Goal: Task Accomplishment & Management: Manage account settings

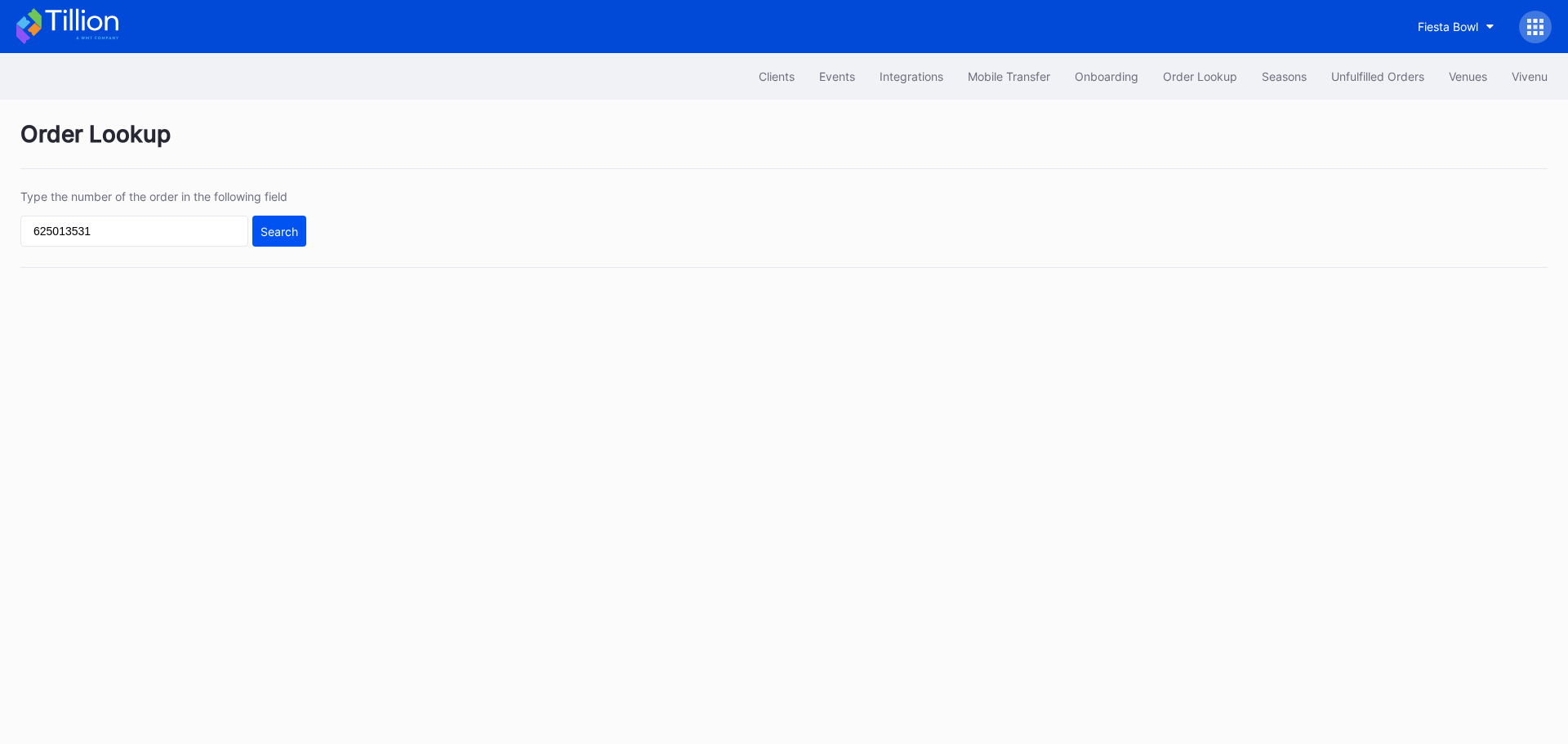
click at [271, 228] on div "Search" at bounding box center [279, 231] width 38 height 14
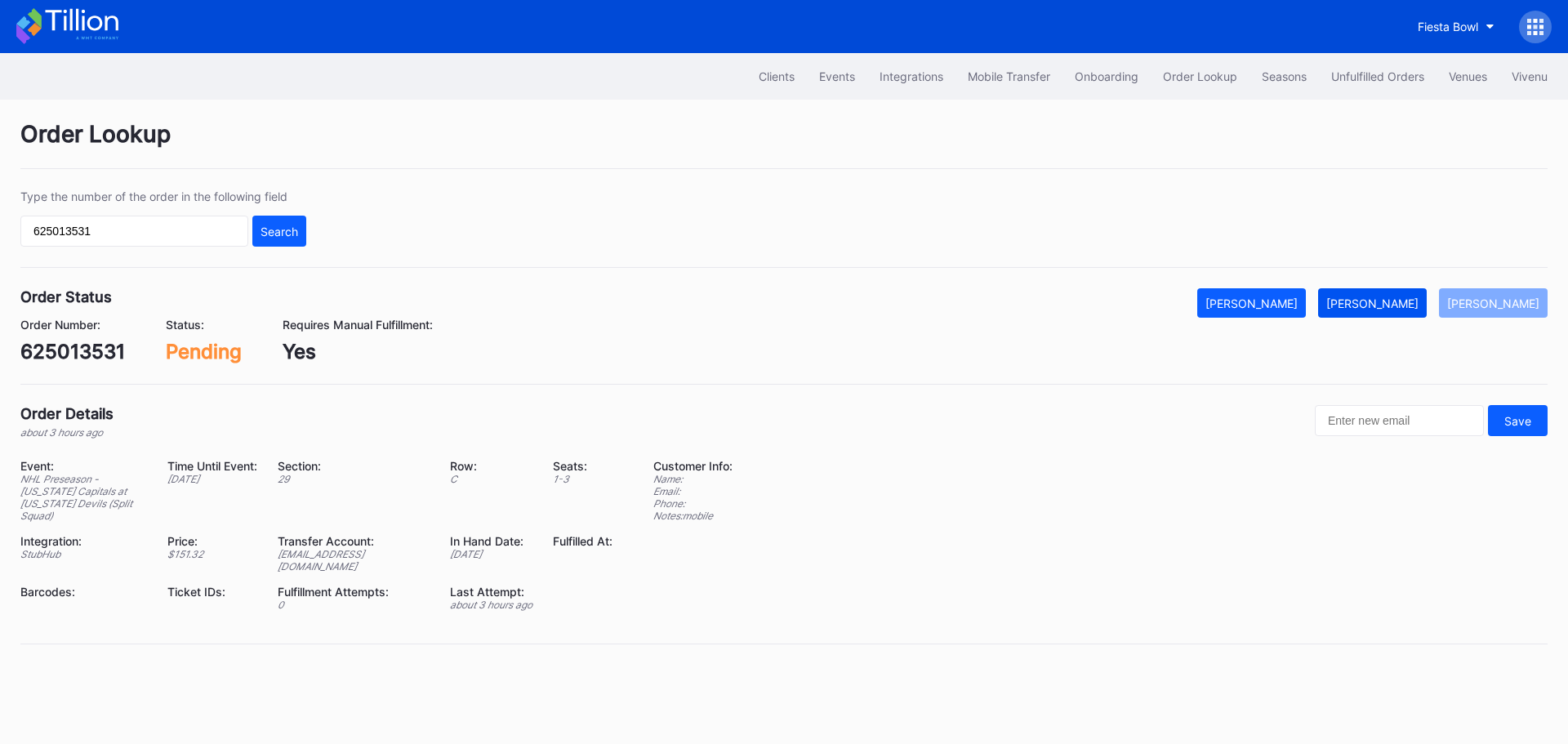
click at [1381, 308] on div "[PERSON_NAME]" at bounding box center [1372, 303] width 92 height 14
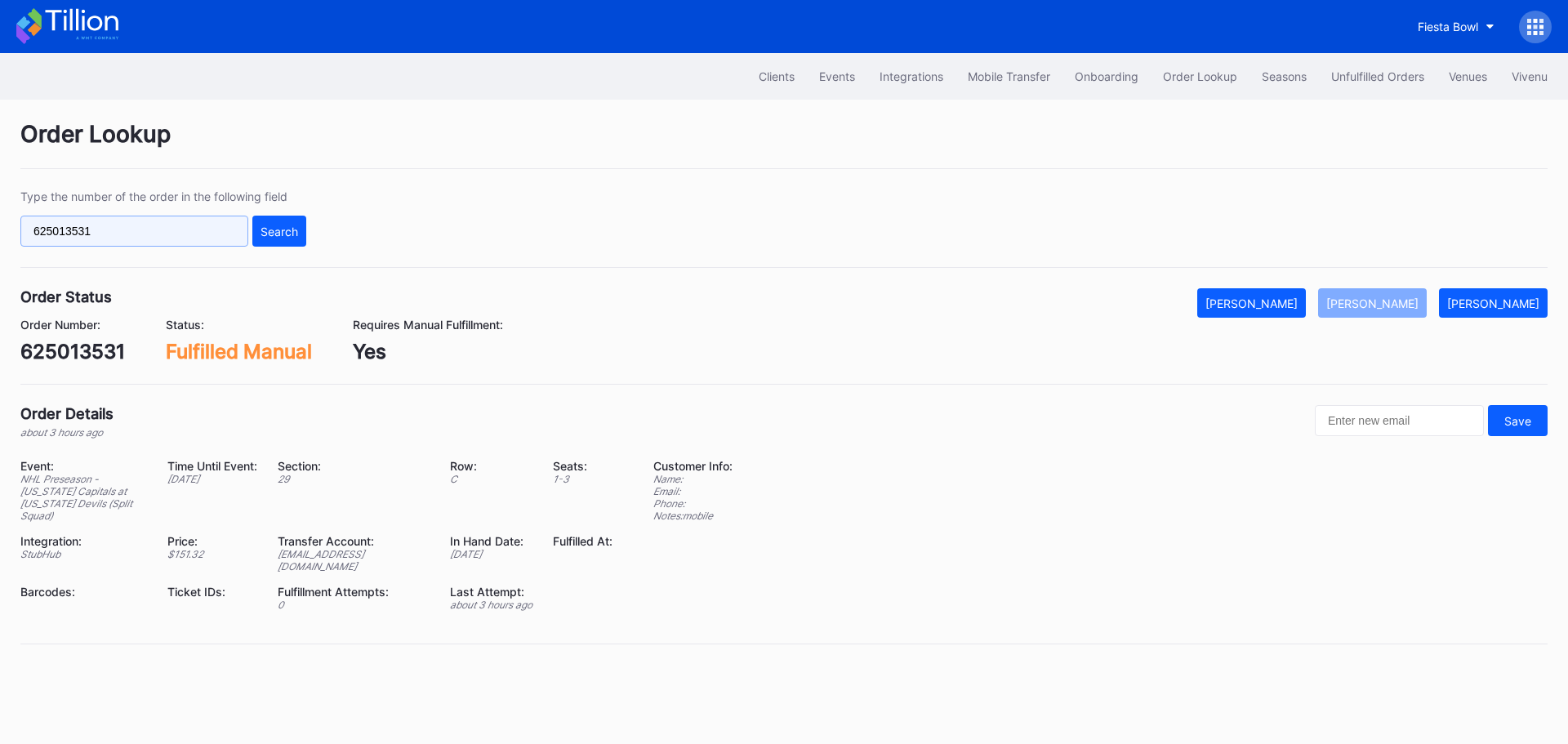
click at [147, 223] on input "625013531" at bounding box center [135, 231] width 228 height 31
paste input "1x8cn0oy2n"
drag, startPoint x: 279, startPoint y: 225, endPoint x: 436, endPoint y: 172, distance: 165.7
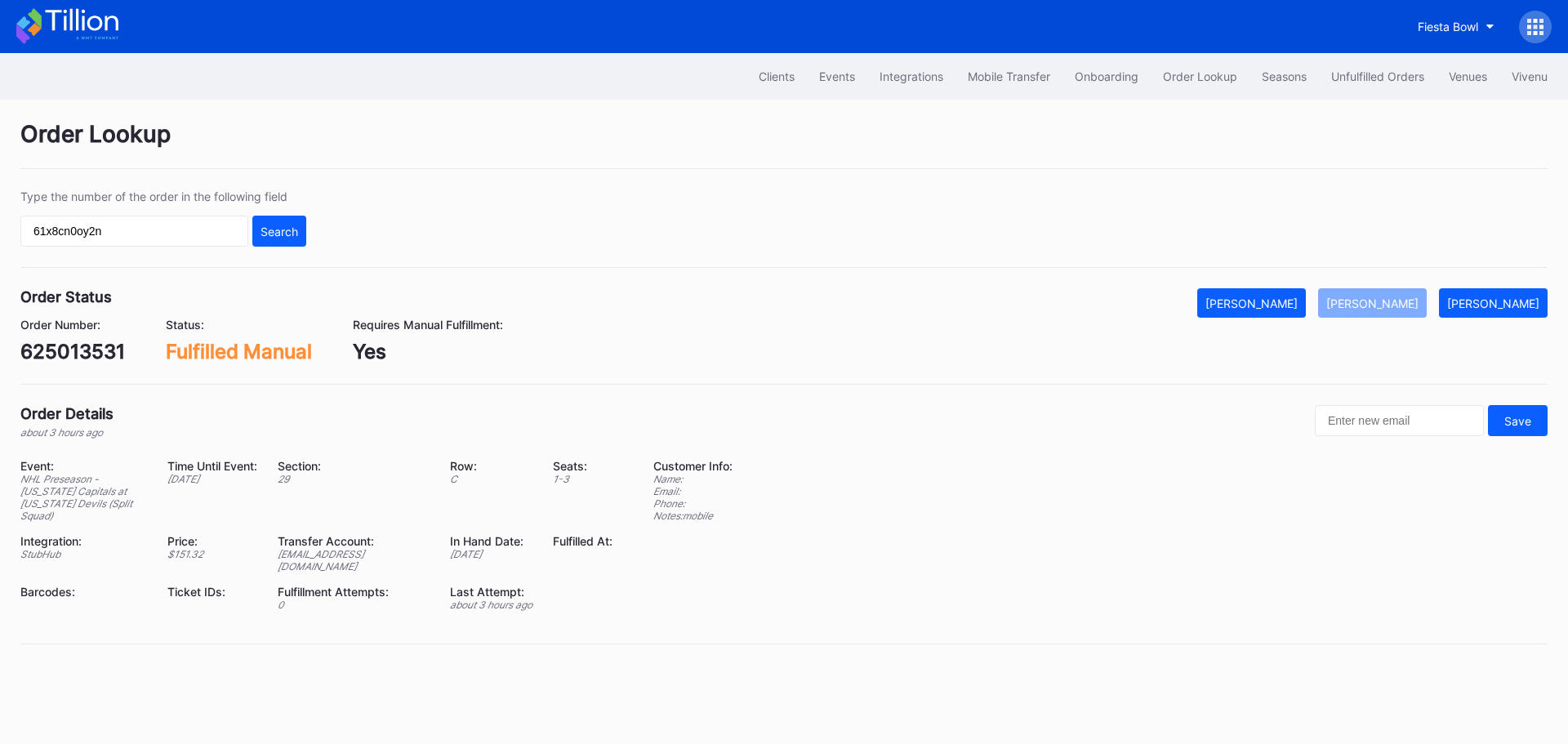
click at [280, 225] on div "Search" at bounding box center [279, 231] width 38 height 14
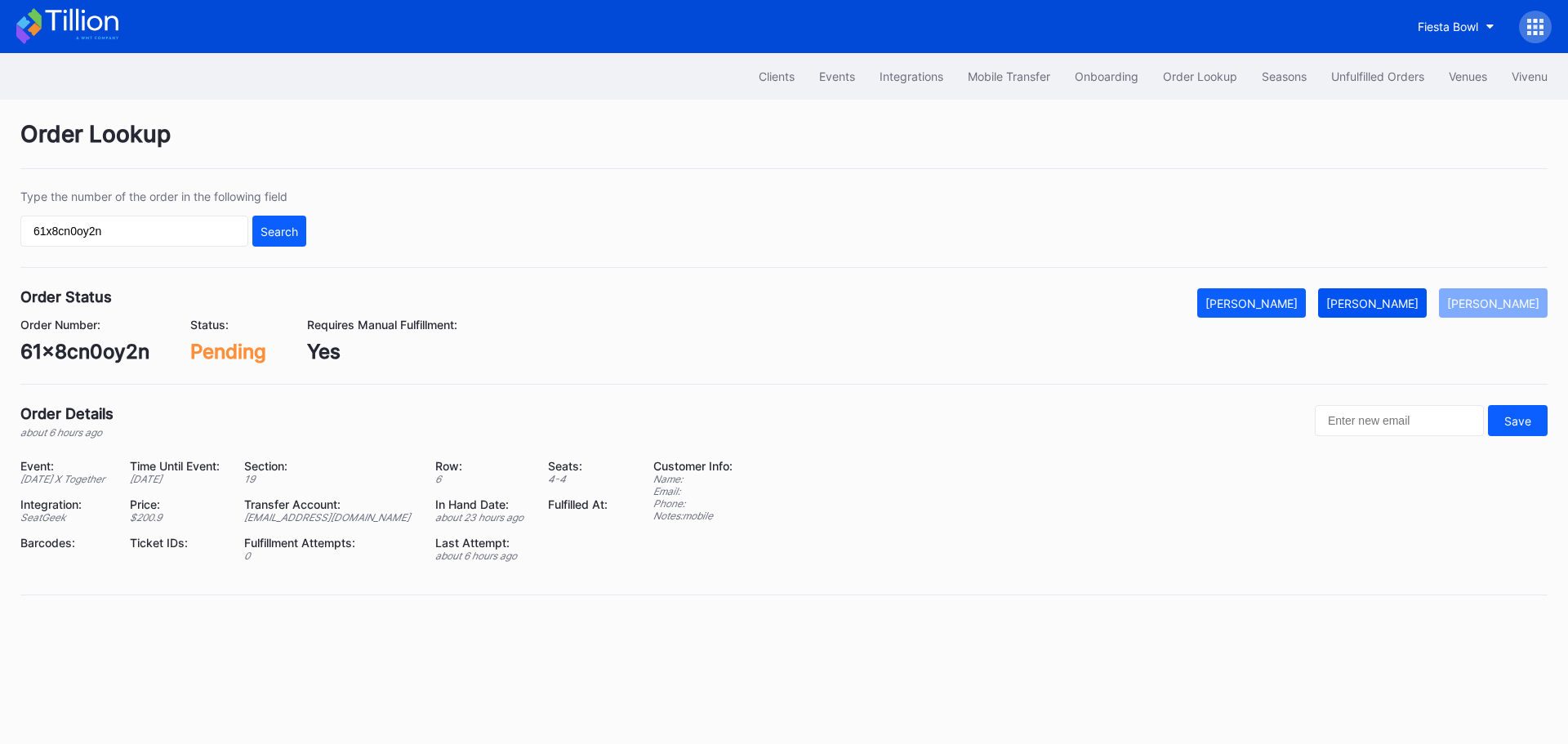
click at [1377, 307] on div "Mark Fulfilled" at bounding box center [1372, 303] width 92 height 14
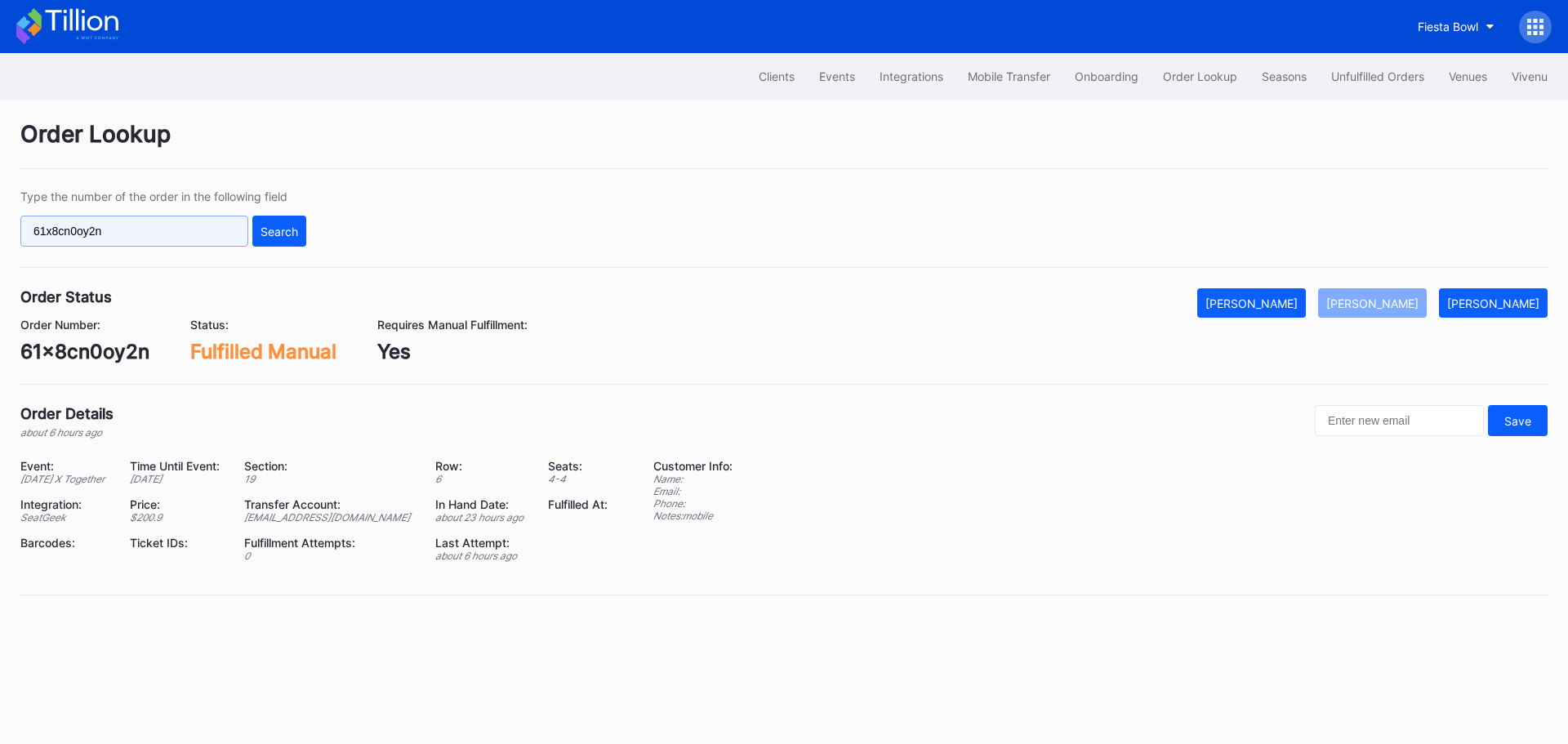
click at [131, 228] on input "61x8cn0oy2n" at bounding box center [135, 231] width 228 height 31
paste input "50871687"
click at [281, 227] on div "Search" at bounding box center [279, 231] width 38 height 14
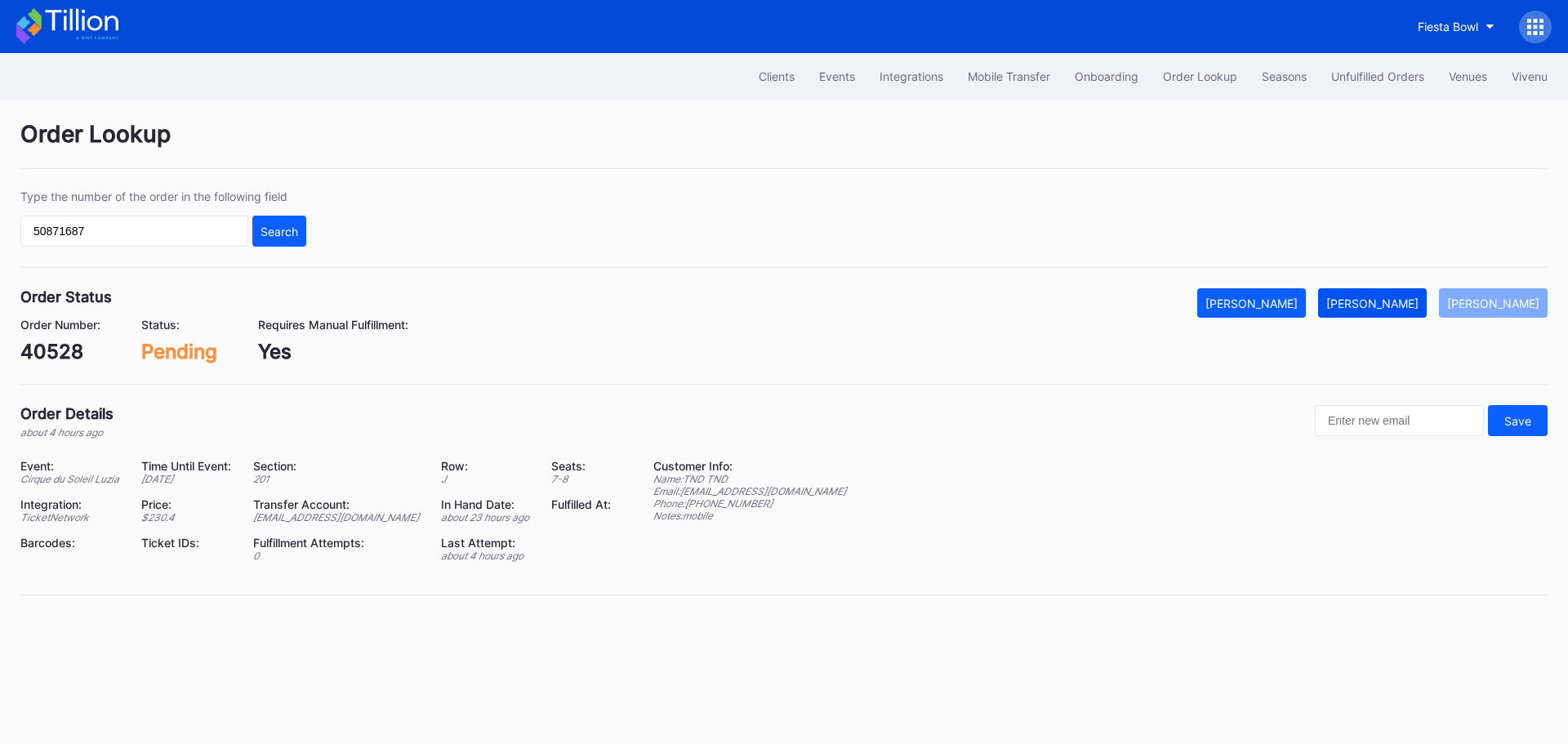
click at [1400, 313] on button "Mark Fulfilled" at bounding box center [1372, 303] width 109 height 30
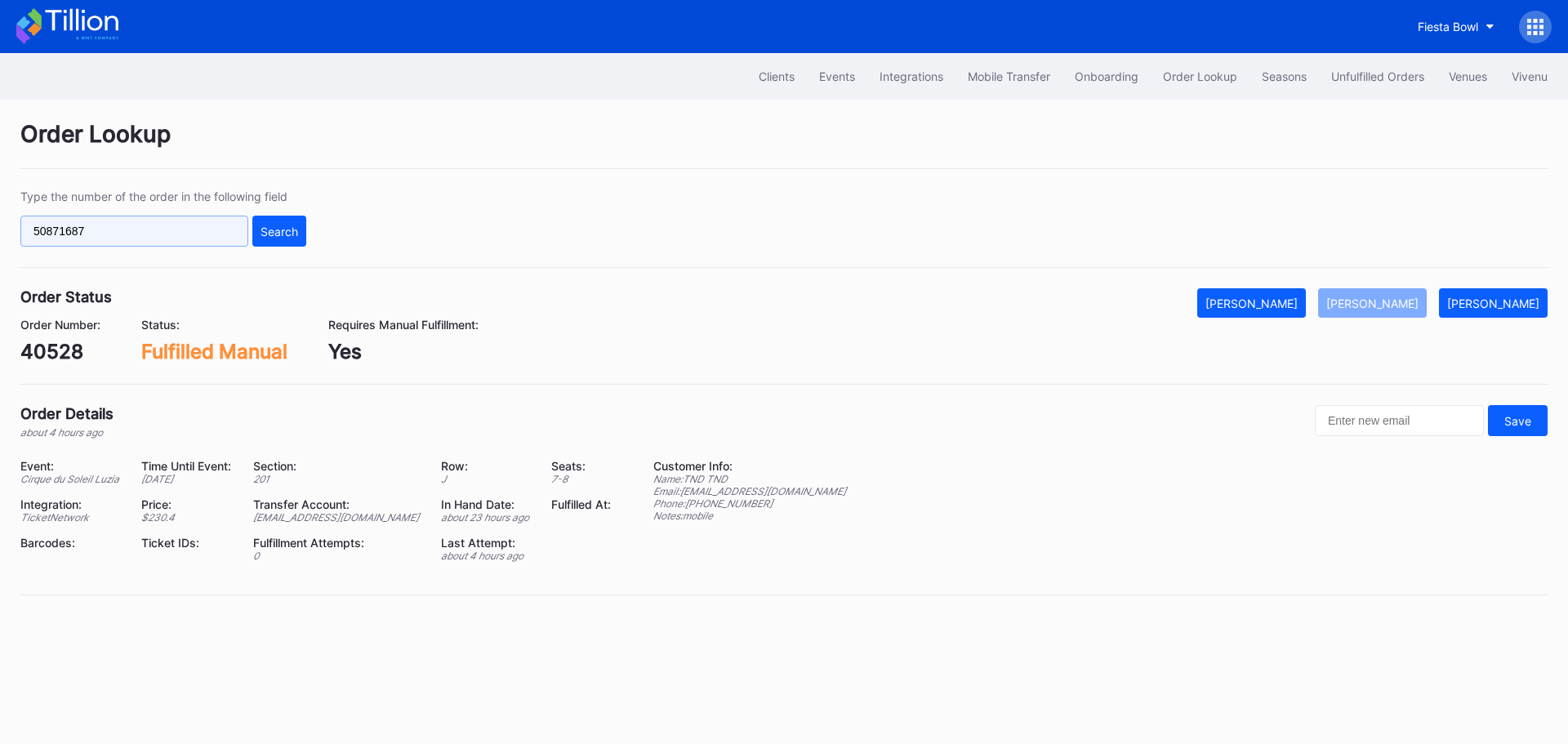
click at [131, 232] on input "50871687" at bounding box center [135, 231] width 228 height 31
paste input "15812"
type input "50815812"
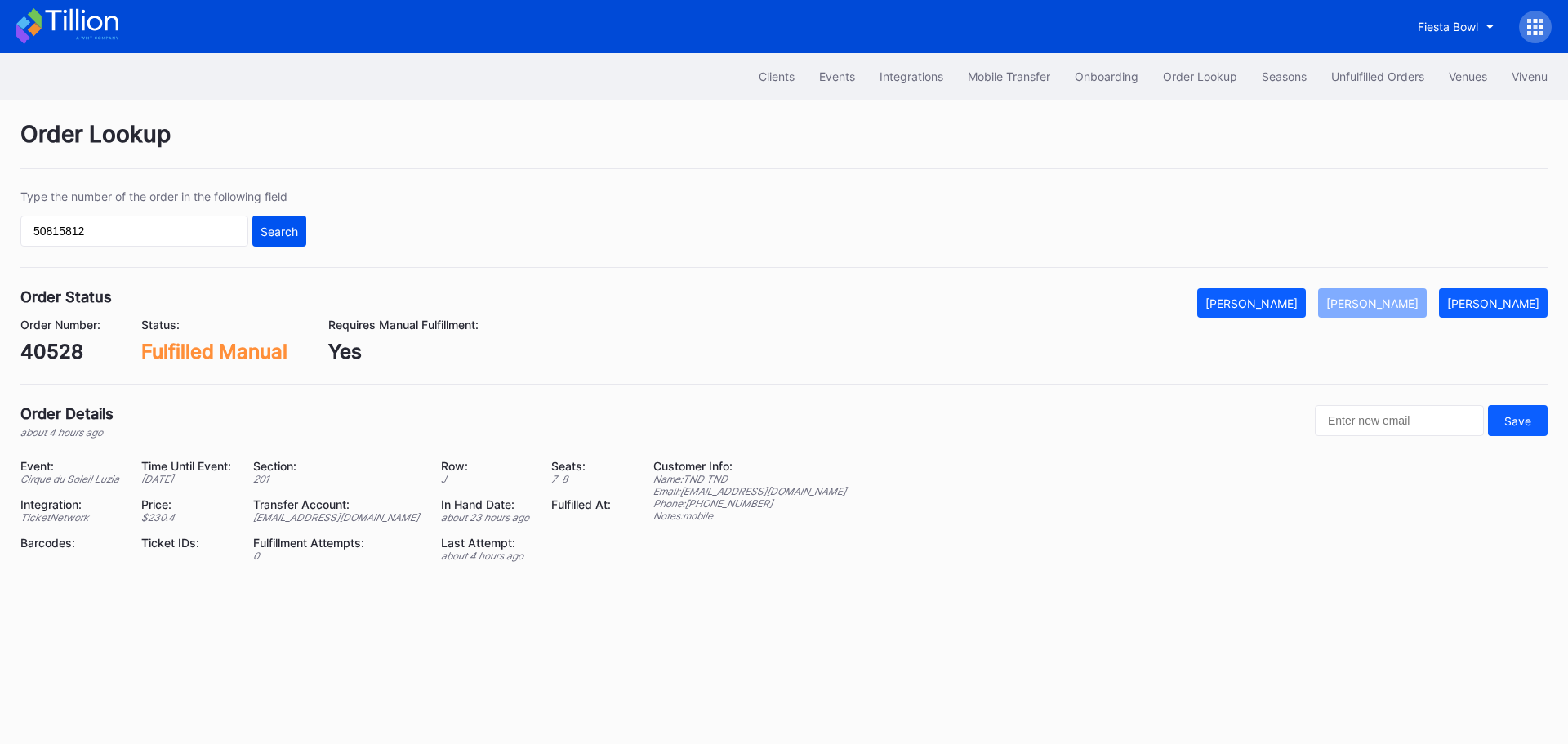
click at [277, 226] on div "Search" at bounding box center [279, 231] width 38 height 14
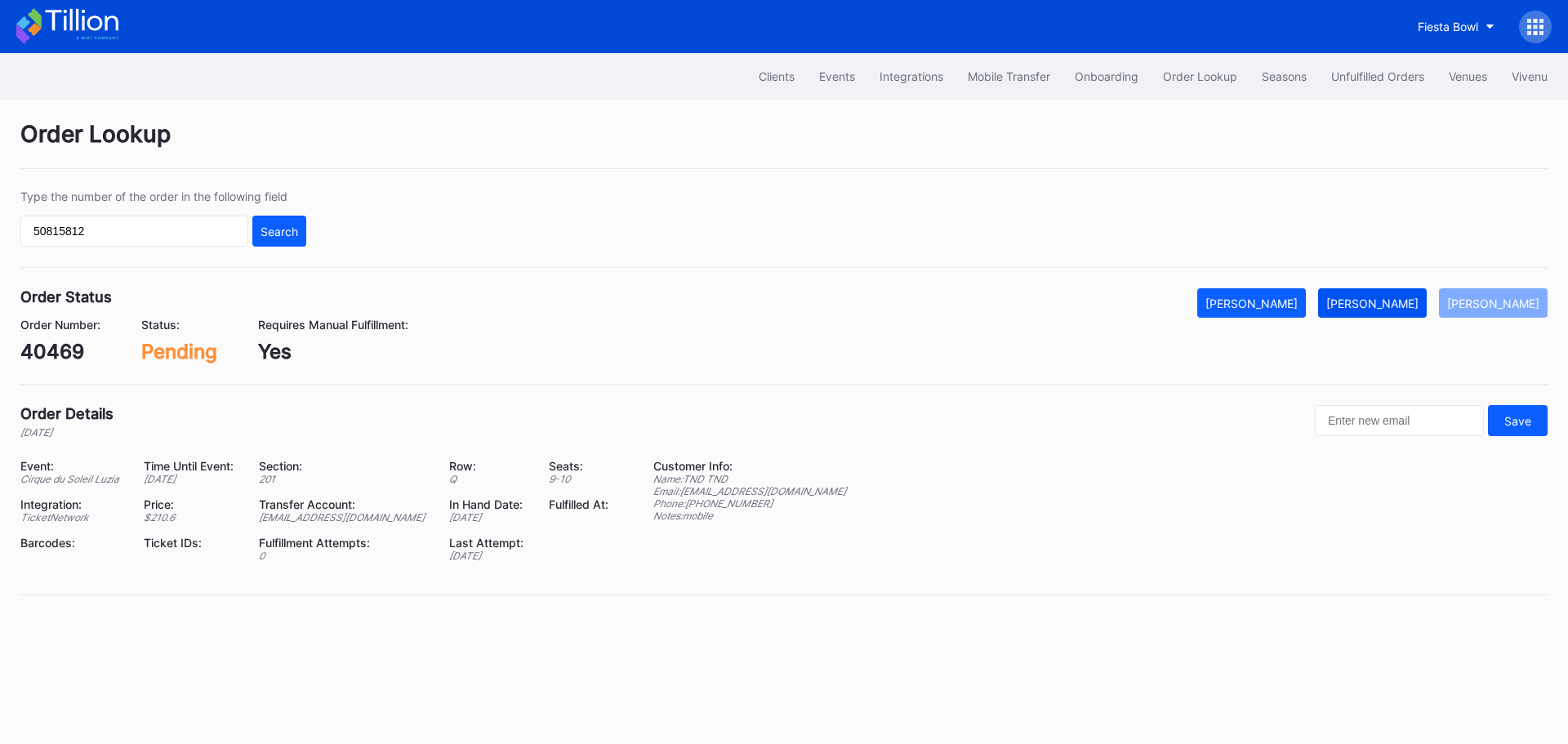
drag, startPoint x: 1397, startPoint y: 320, endPoint x: 1397, endPoint y: 308, distance: 12.0
click at [1397, 320] on div "Order Number: 40469 Status: Pending Requires Manual Fulfillment: Yes" at bounding box center [784, 340] width 1526 height 46
click at [1397, 307] on div "[PERSON_NAME]" at bounding box center [1372, 303] width 92 height 14
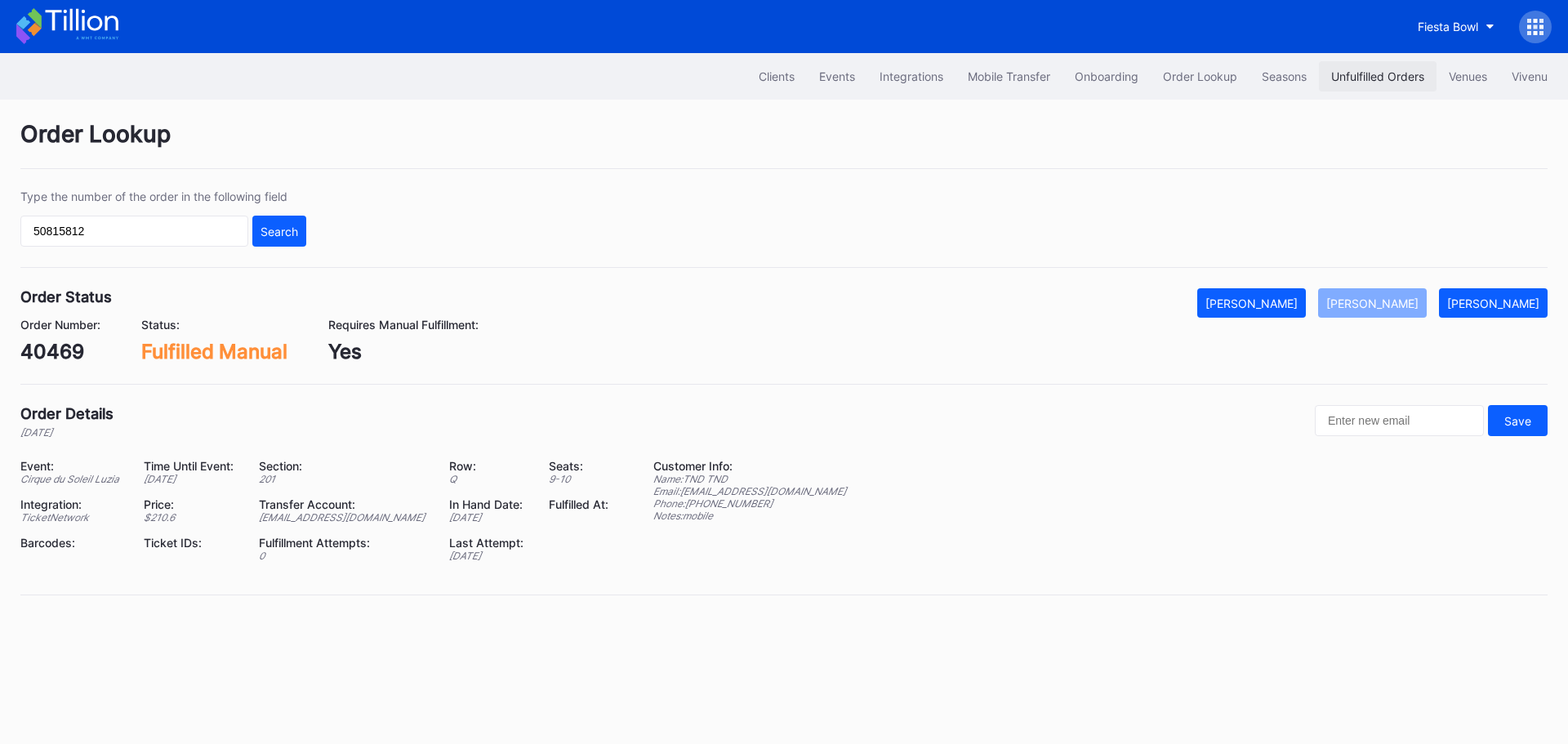
click at [1337, 71] on div "Unfulfilled Orders" at bounding box center [1377, 76] width 93 height 14
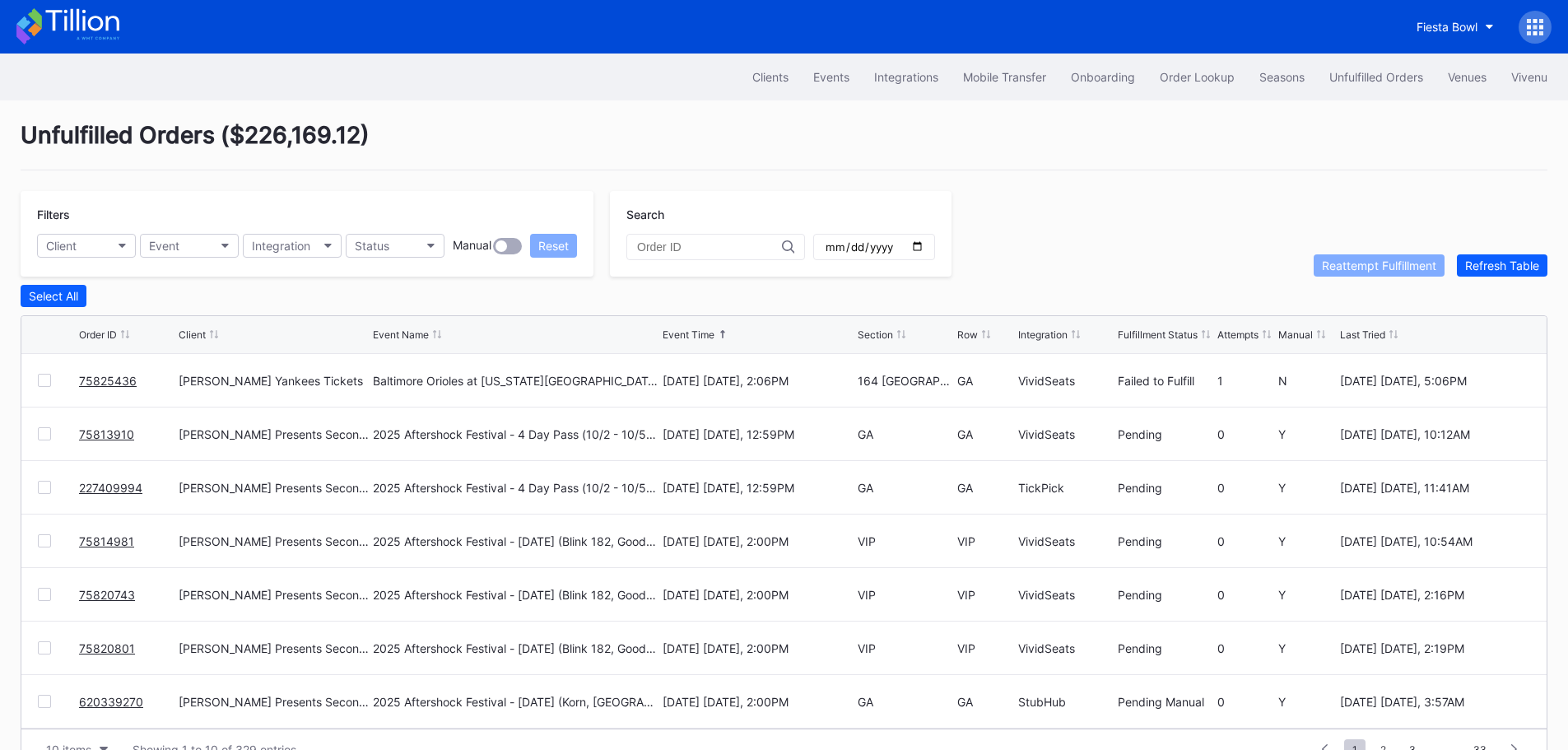
click at [97, 385] on link "75825436" at bounding box center [108, 380] width 57 height 14
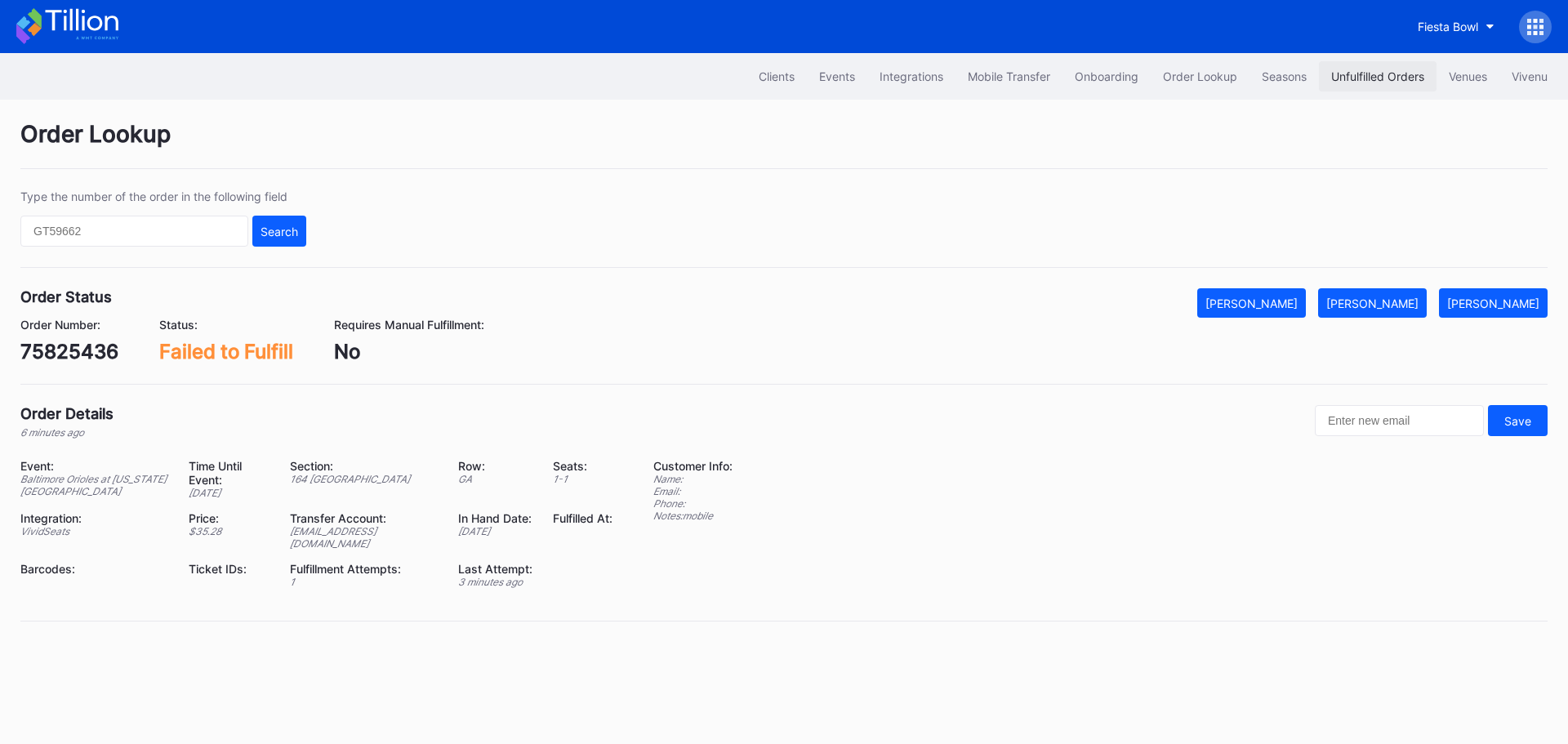
click at [1377, 80] on div "Unfulfilled Orders" at bounding box center [1377, 76] width 93 height 14
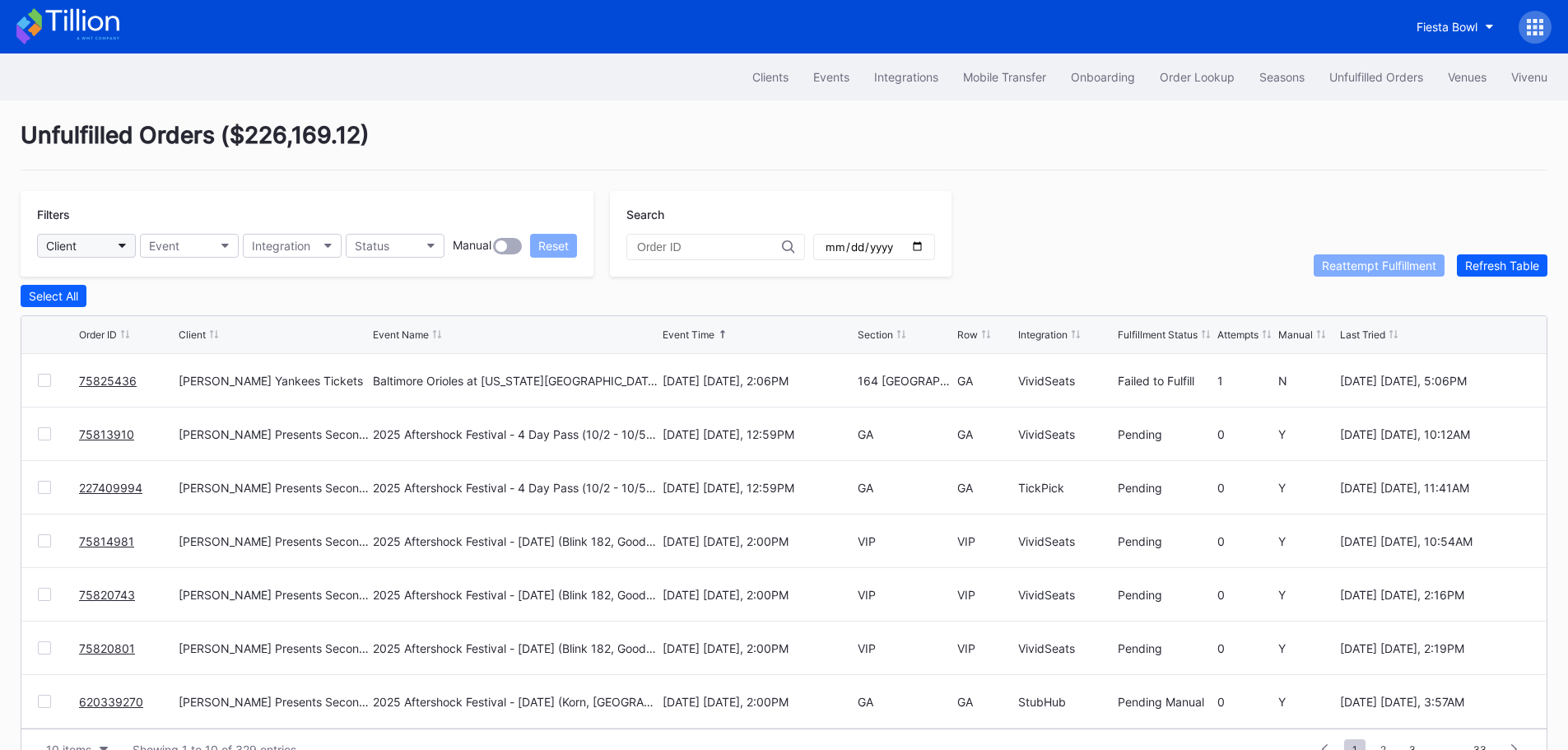
click at [126, 244] on icon "button" at bounding box center [122, 245] width 8 height 5
type input "el pas"
click at [139, 313] on div "El Paso Concert Secondary" at bounding box center [122, 318] width 147 height 14
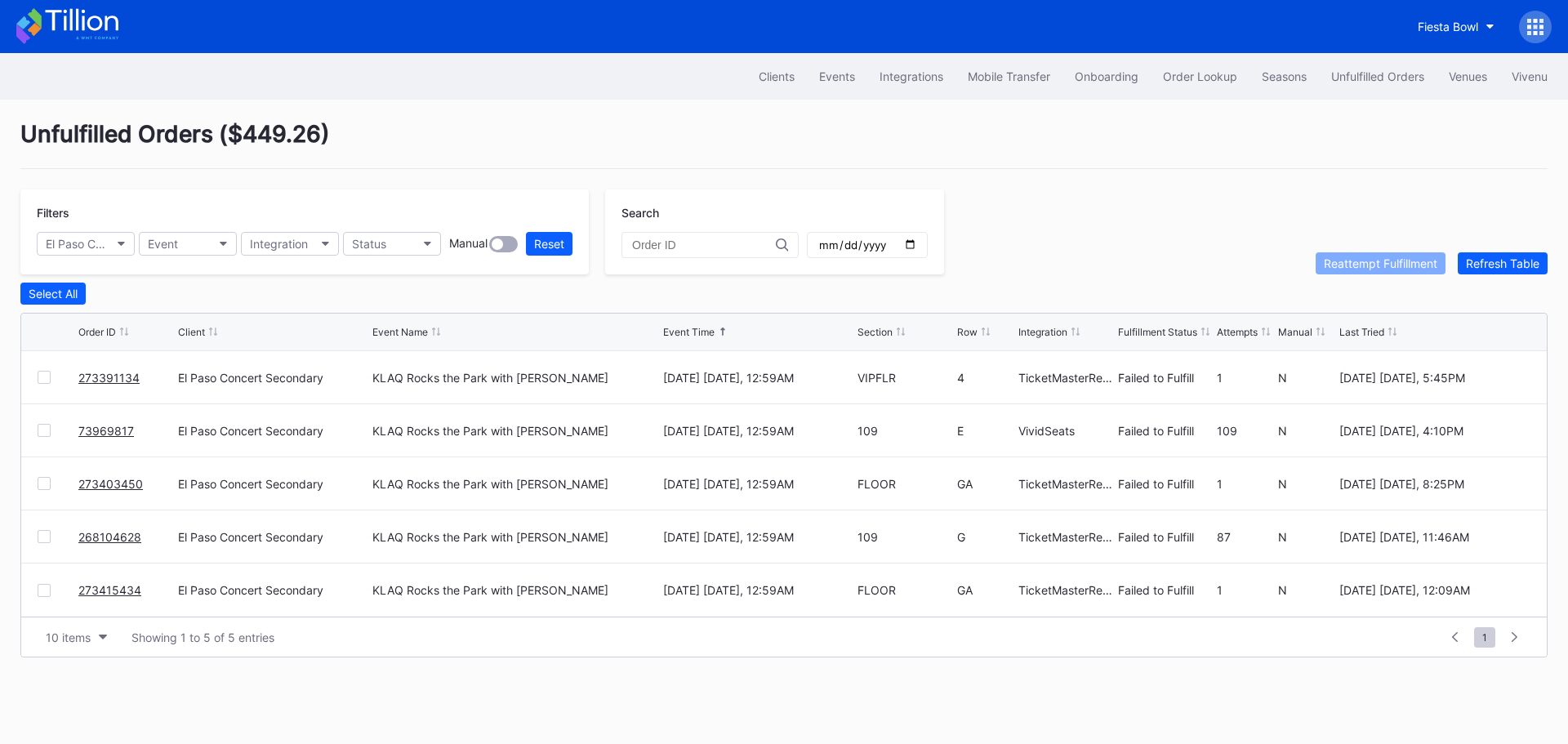
drag, startPoint x: 113, startPoint y: 436, endPoint x: 130, endPoint y: 425, distance: 20.2
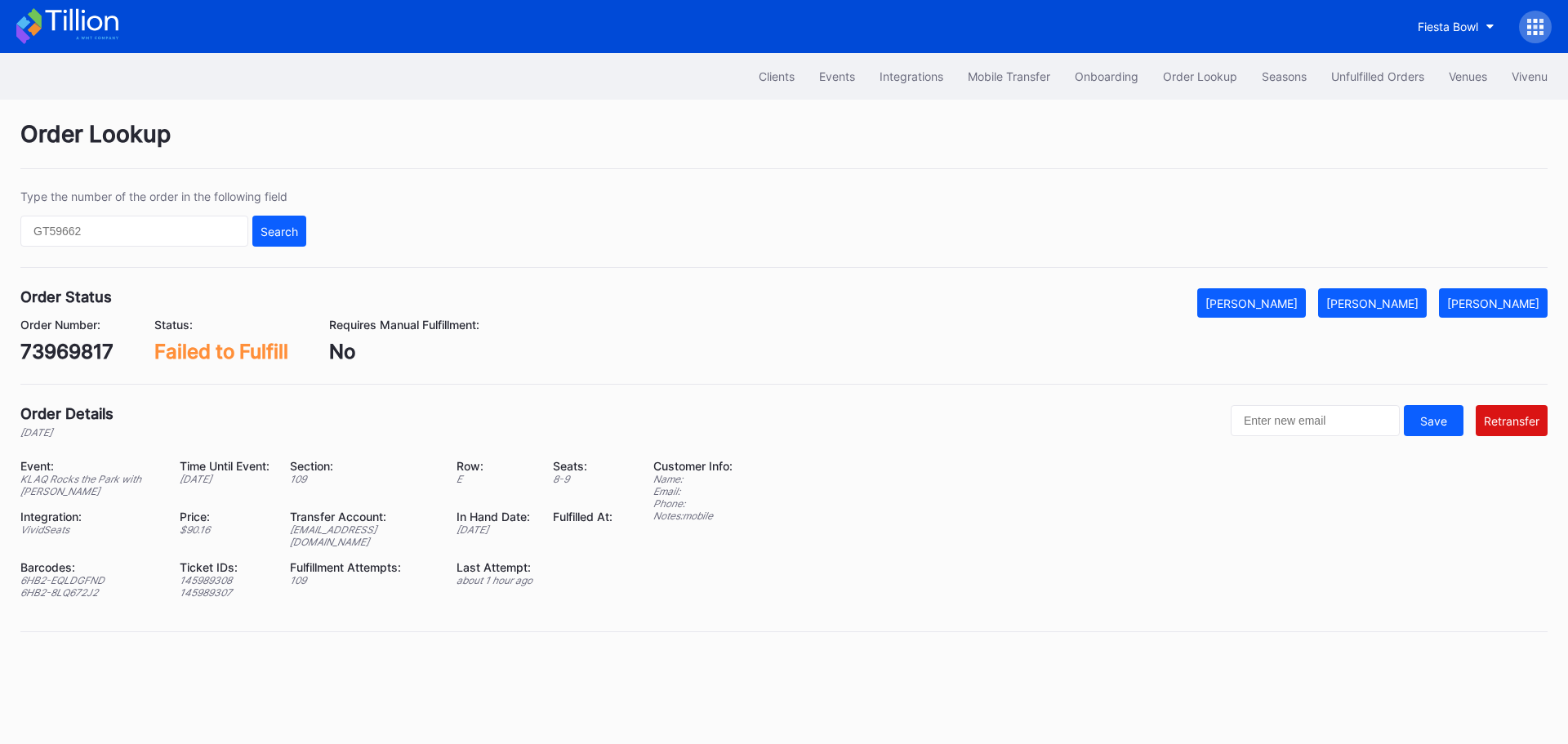
click at [85, 353] on div "73969817" at bounding box center [67, 352] width 93 height 24
copy div "73969817"
click at [345, 527] on div "epcbaseball3@eventdynamic.com" at bounding box center [364, 535] width 146 height 24
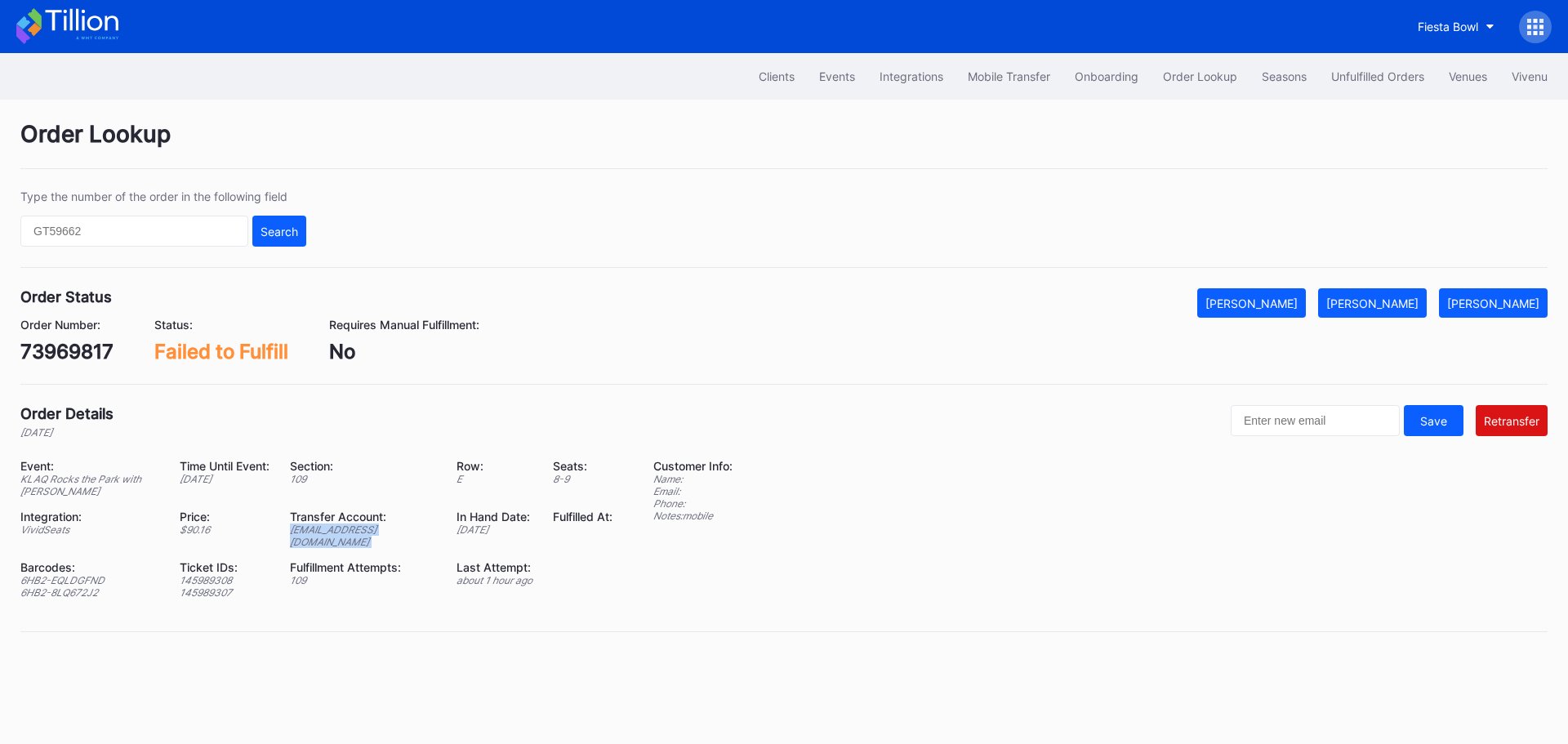
click at [345, 527] on div "epcbaseball3@eventdynamic.com" at bounding box center [364, 535] width 146 height 24
copy div "epcbaseball3@eventdynamic.com"
click at [54, 353] on div "73969817" at bounding box center [67, 352] width 93 height 24
copy div "73969817"
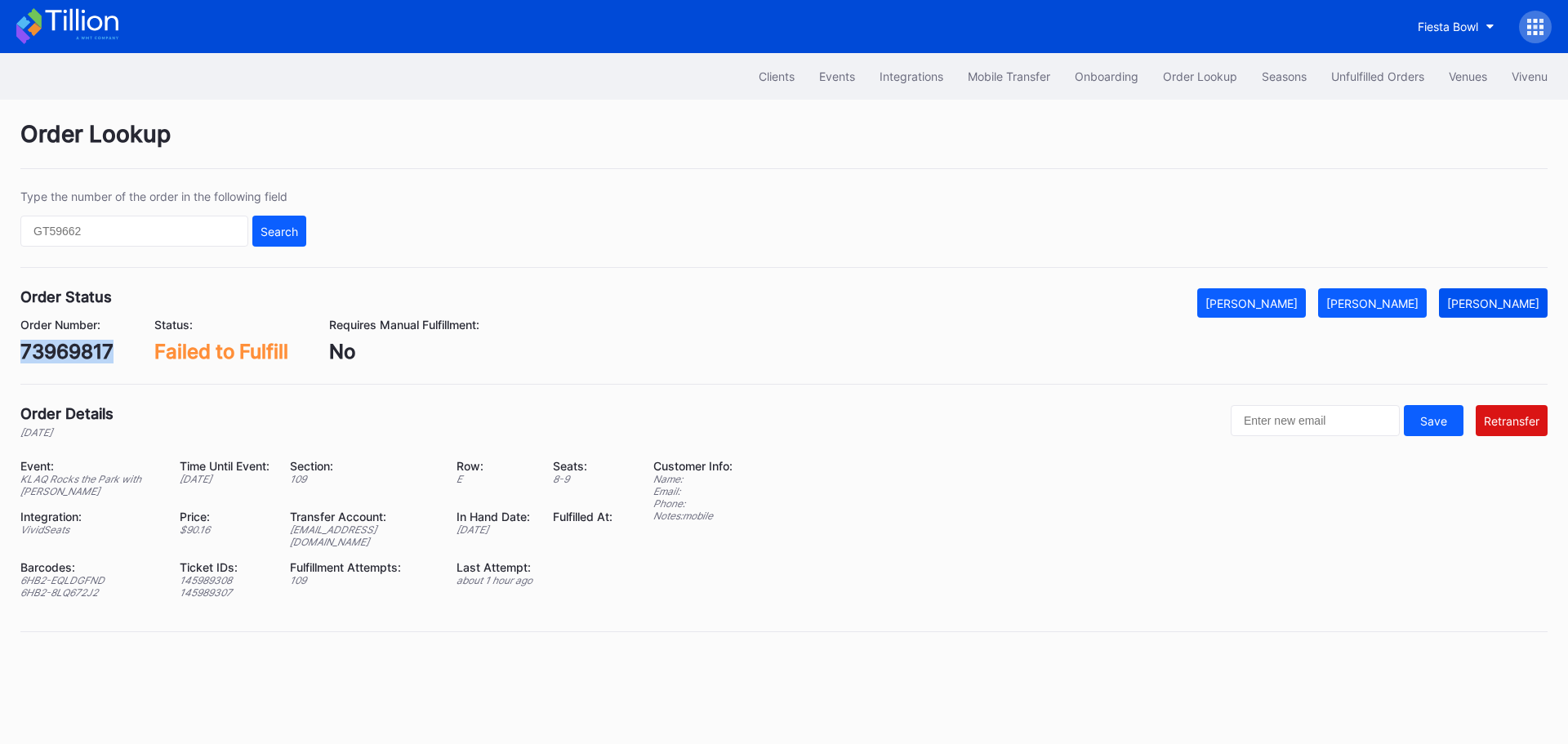
click at [1496, 305] on div "[PERSON_NAME]" at bounding box center [1493, 303] width 92 height 14
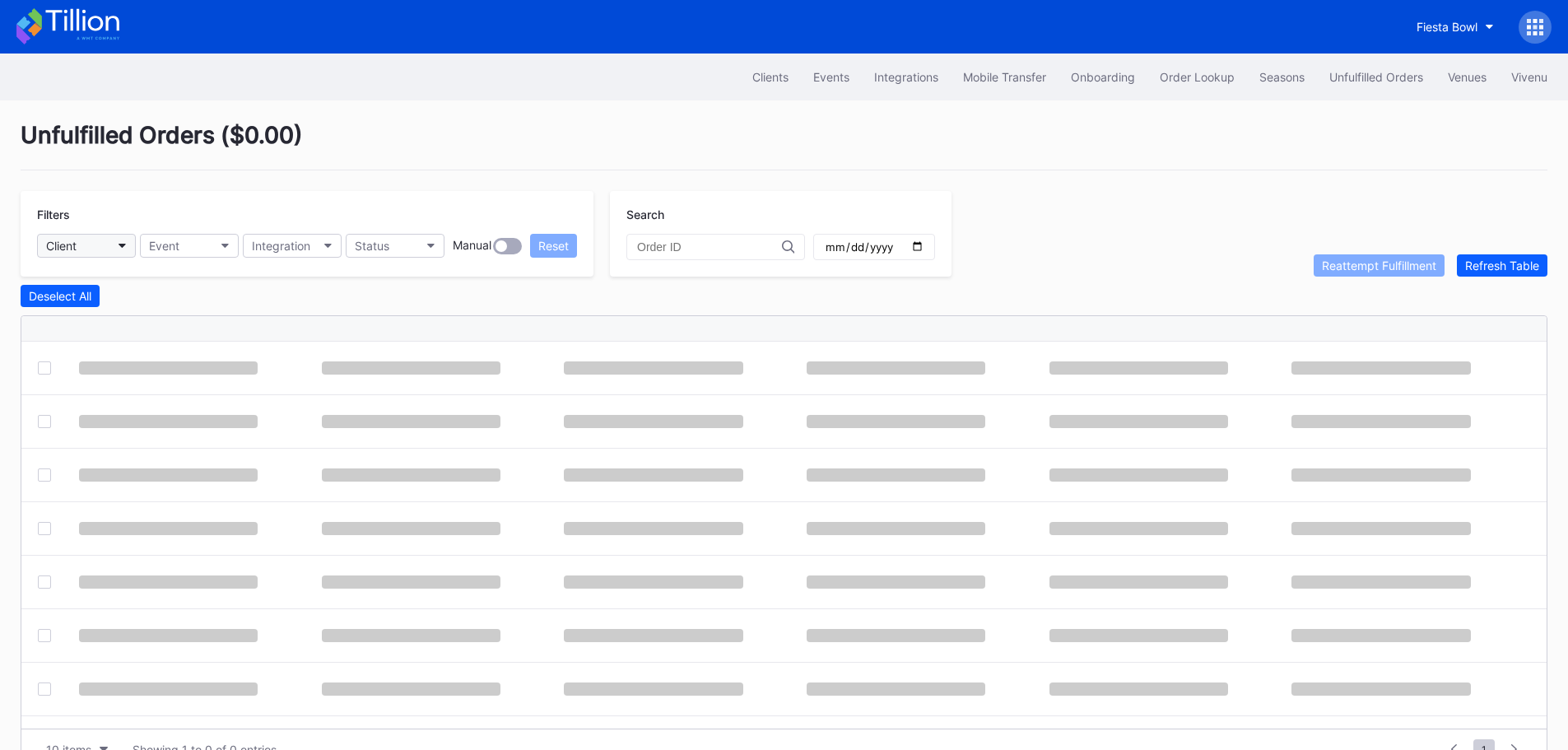
click at [124, 244] on icon "button" at bounding box center [122, 245] width 8 height 5
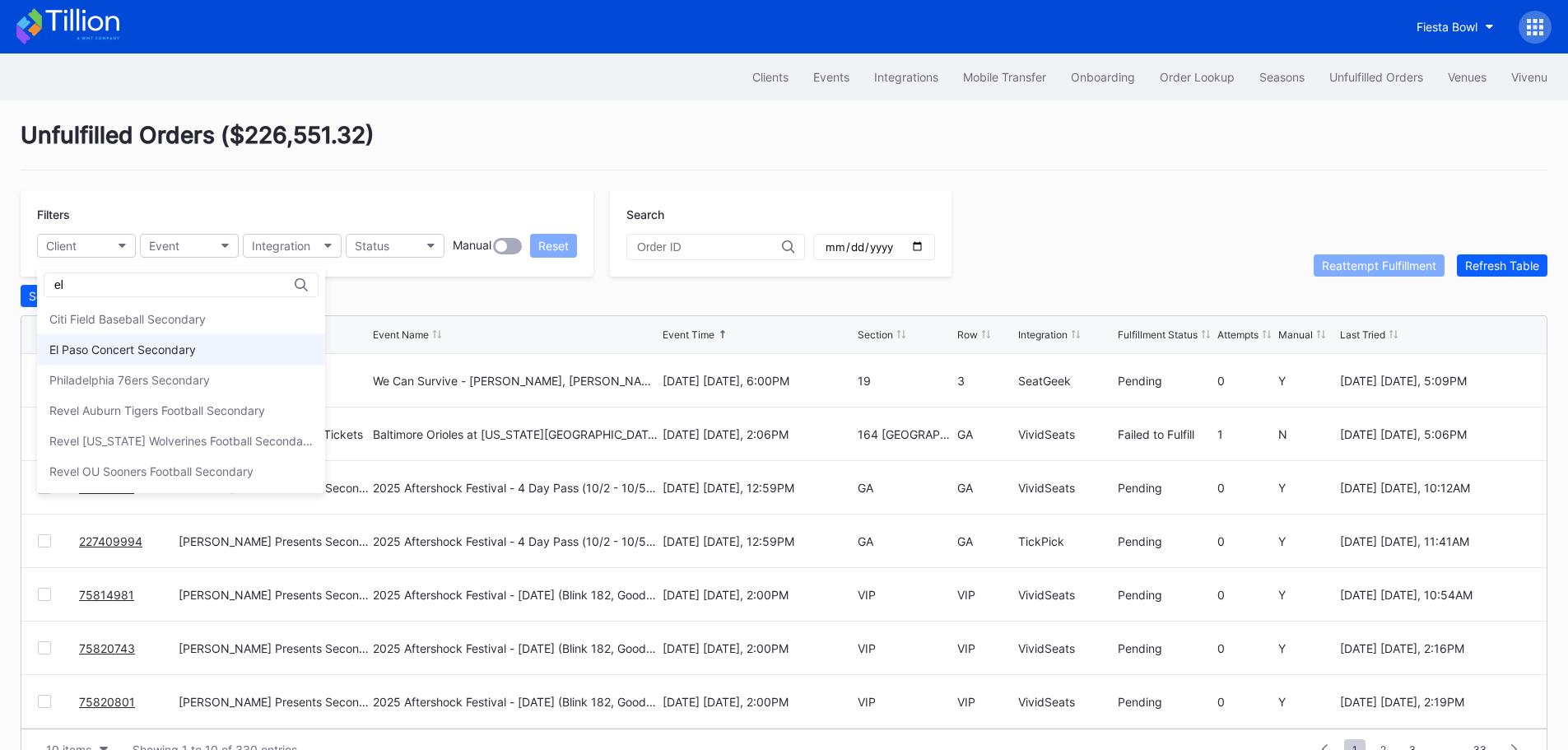
type input "el"
click at [109, 337] on div "El Paso Concert Secondary" at bounding box center [181, 349] width 288 height 30
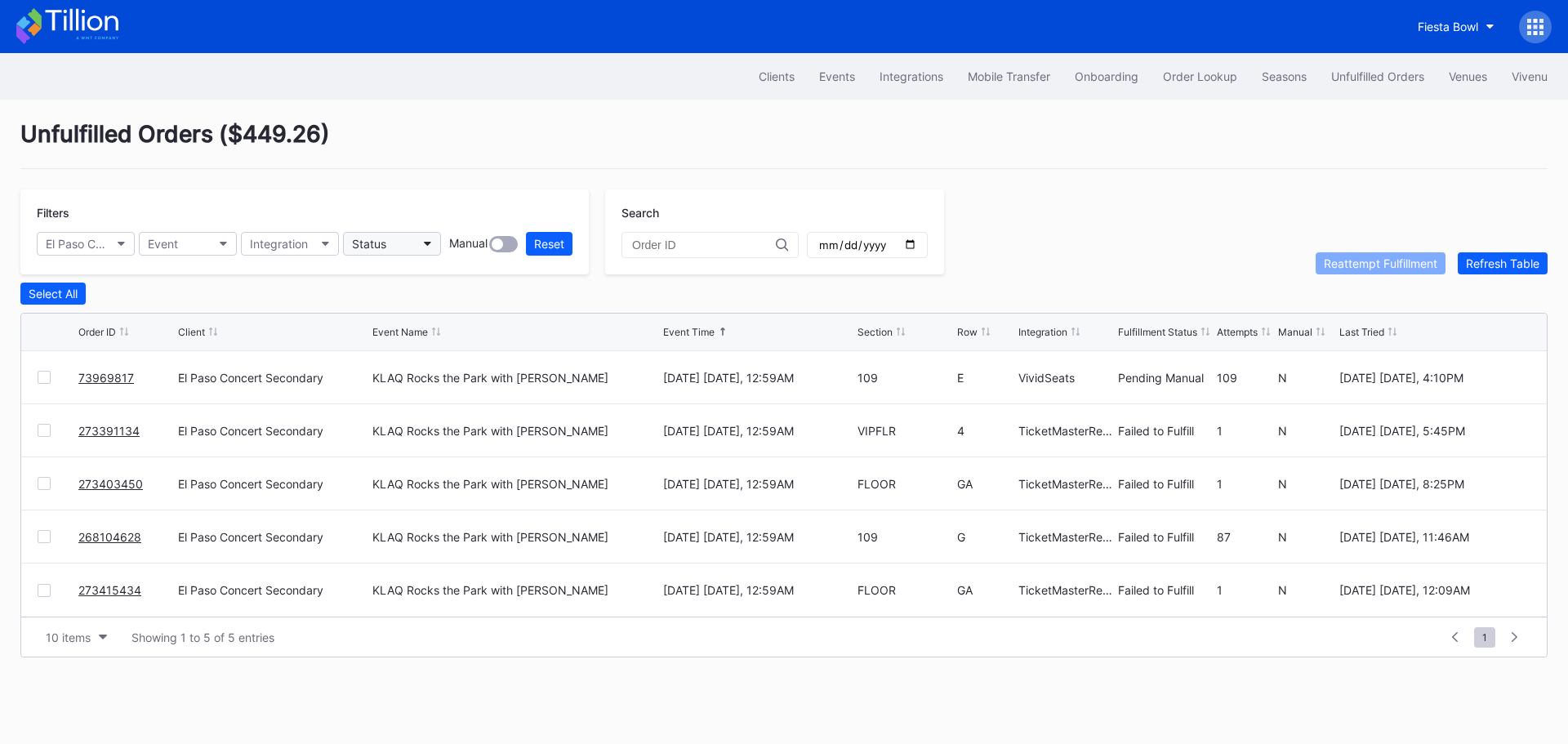
click at [401, 231] on button "Status" at bounding box center [392, 243] width 98 height 24
click at [410, 315] on div "Failed to Fulfill" at bounding box center [393, 315] width 76 height 14
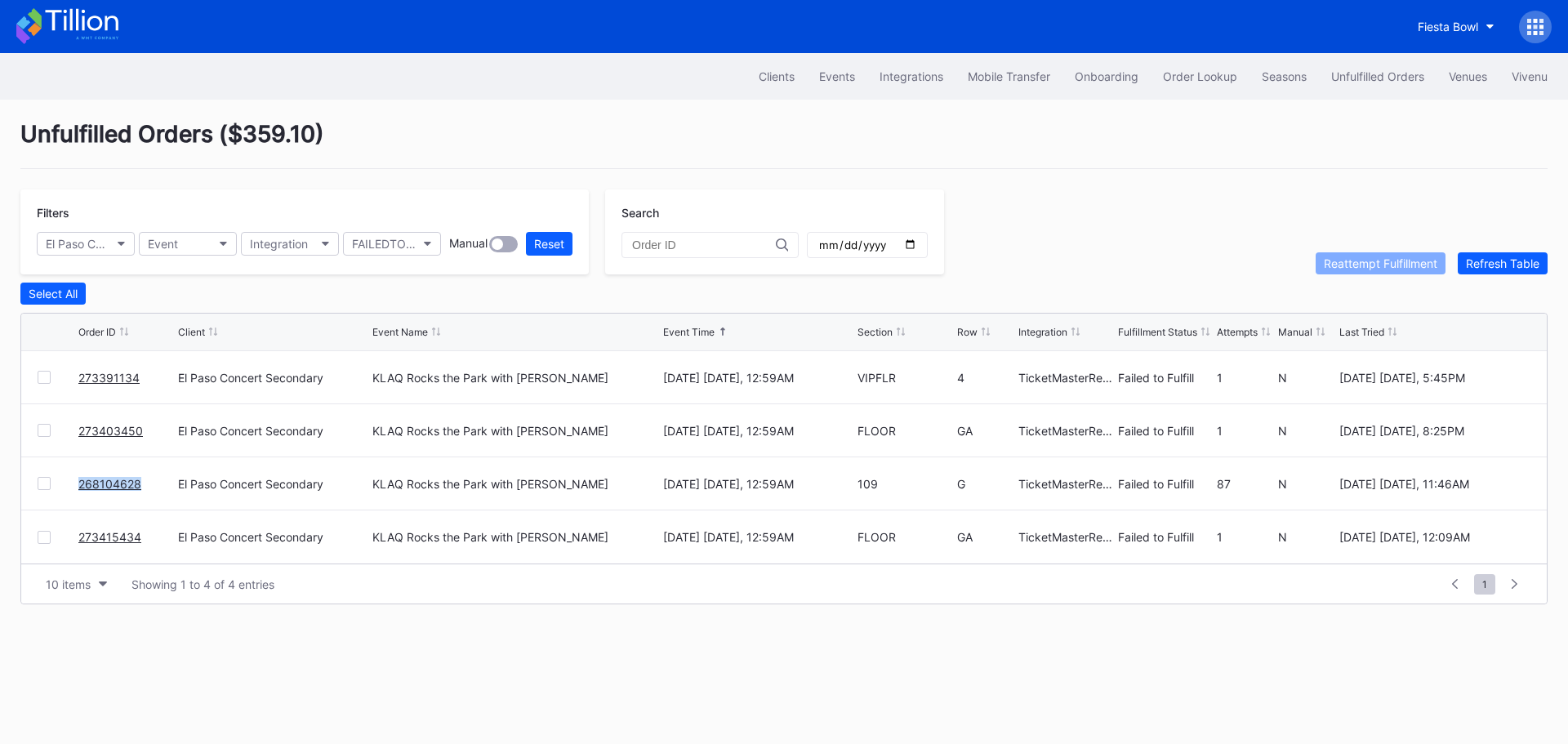
drag, startPoint x: 140, startPoint y: 497, endPoint x: 79, endPoint y: 494, distance: 61.1
click at [79, 494] on div "268104628" at bounding box center [127, 484] width 96 height 52
copy link "268104628"
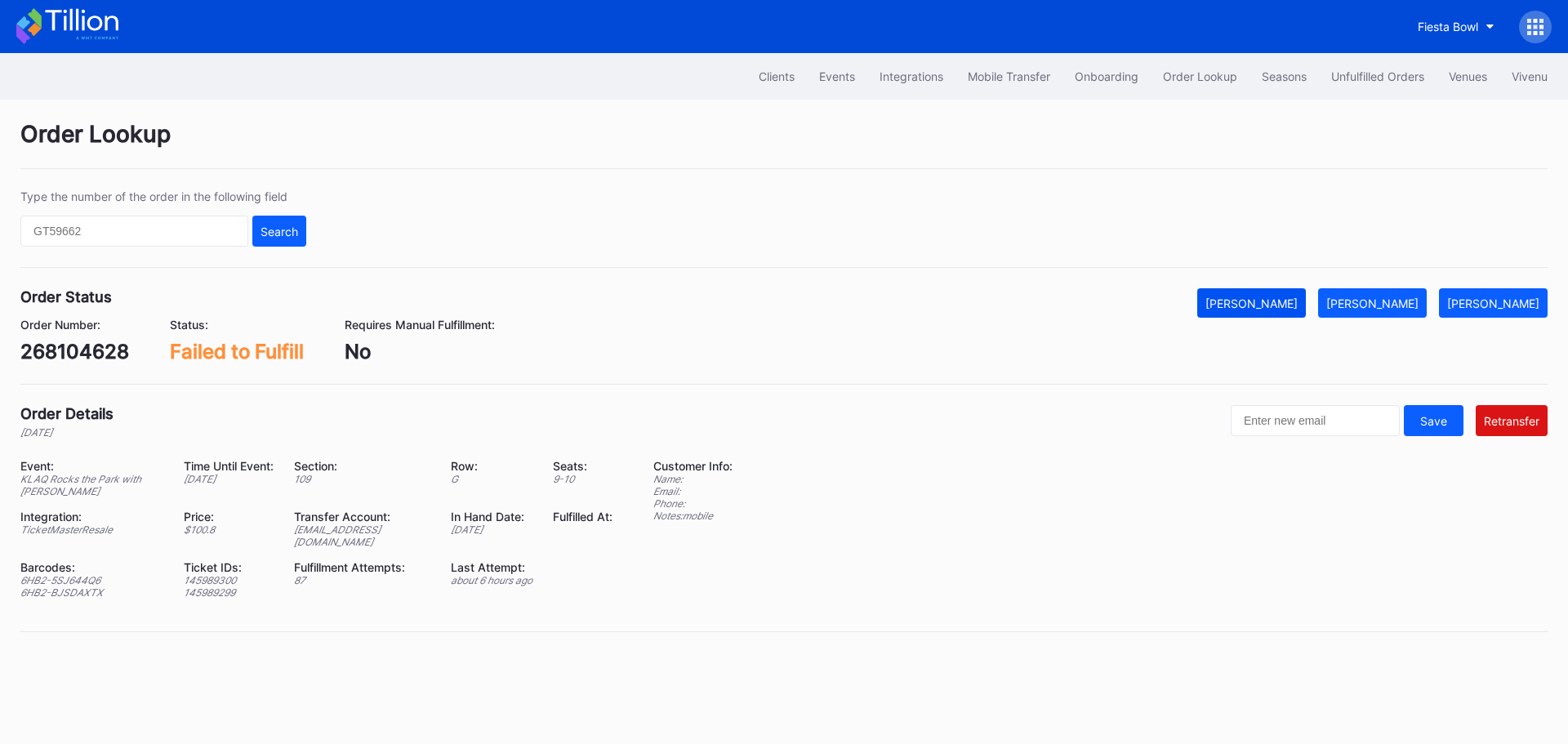
click at [1277, 299] on div "[PERSON_NAME]" at bounding box center [1252, 303] width 92 height 14
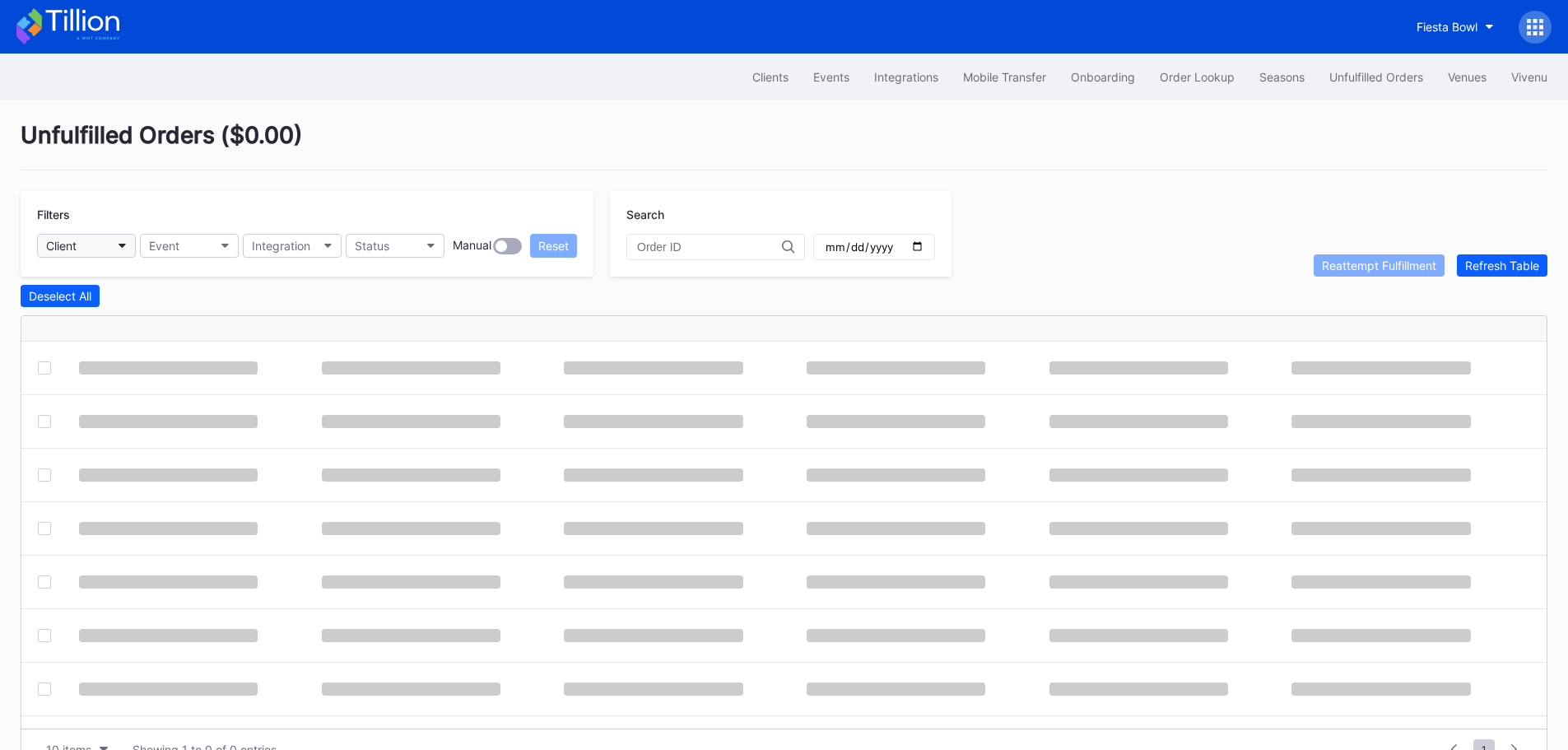
click at [87, 247] on button "Client" at bounding box center [87, 245] width 98 height 24
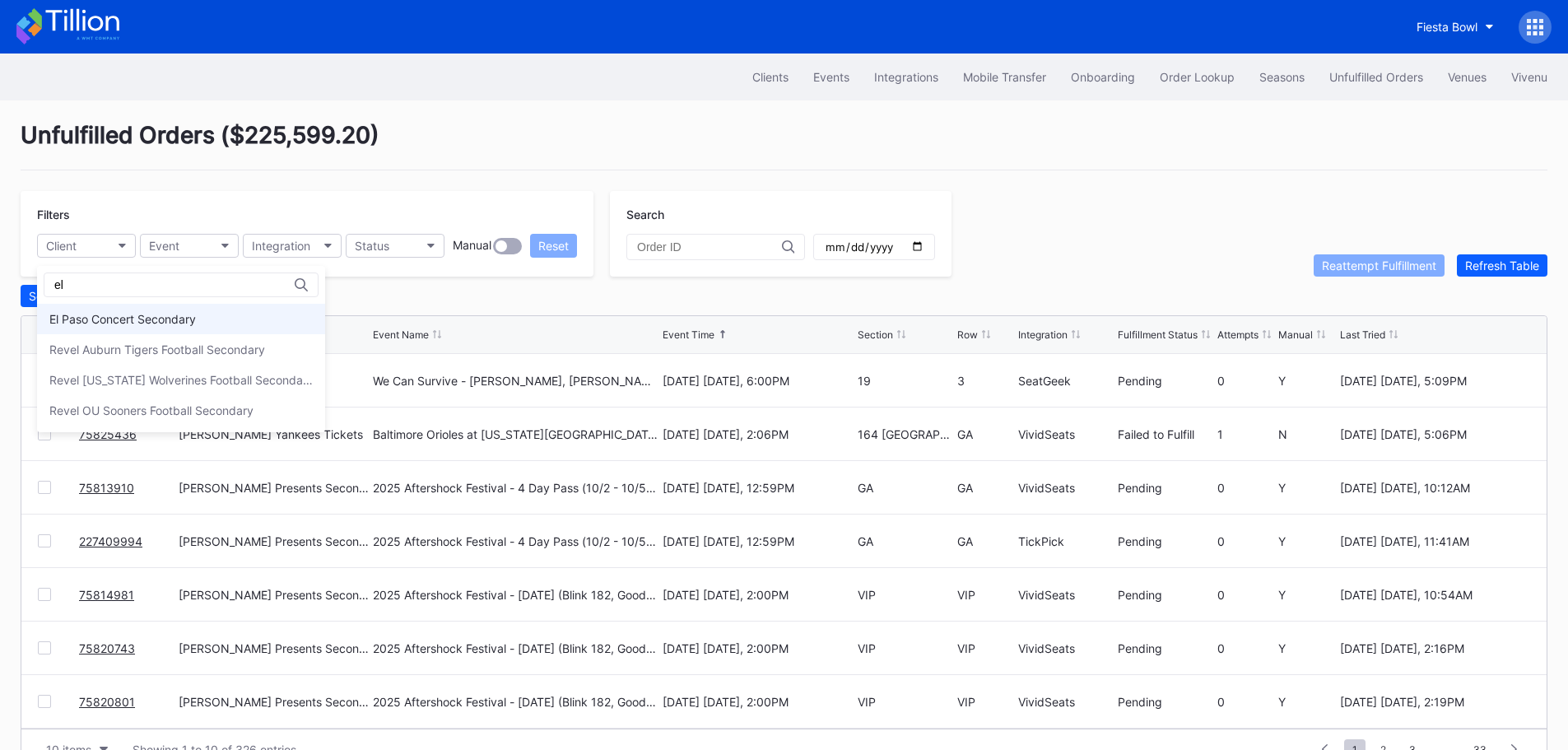
type input "el"
click at [118, 317] on div "El Paso Concert Secondary" at bounding box center [122, 318] width 147 height 14
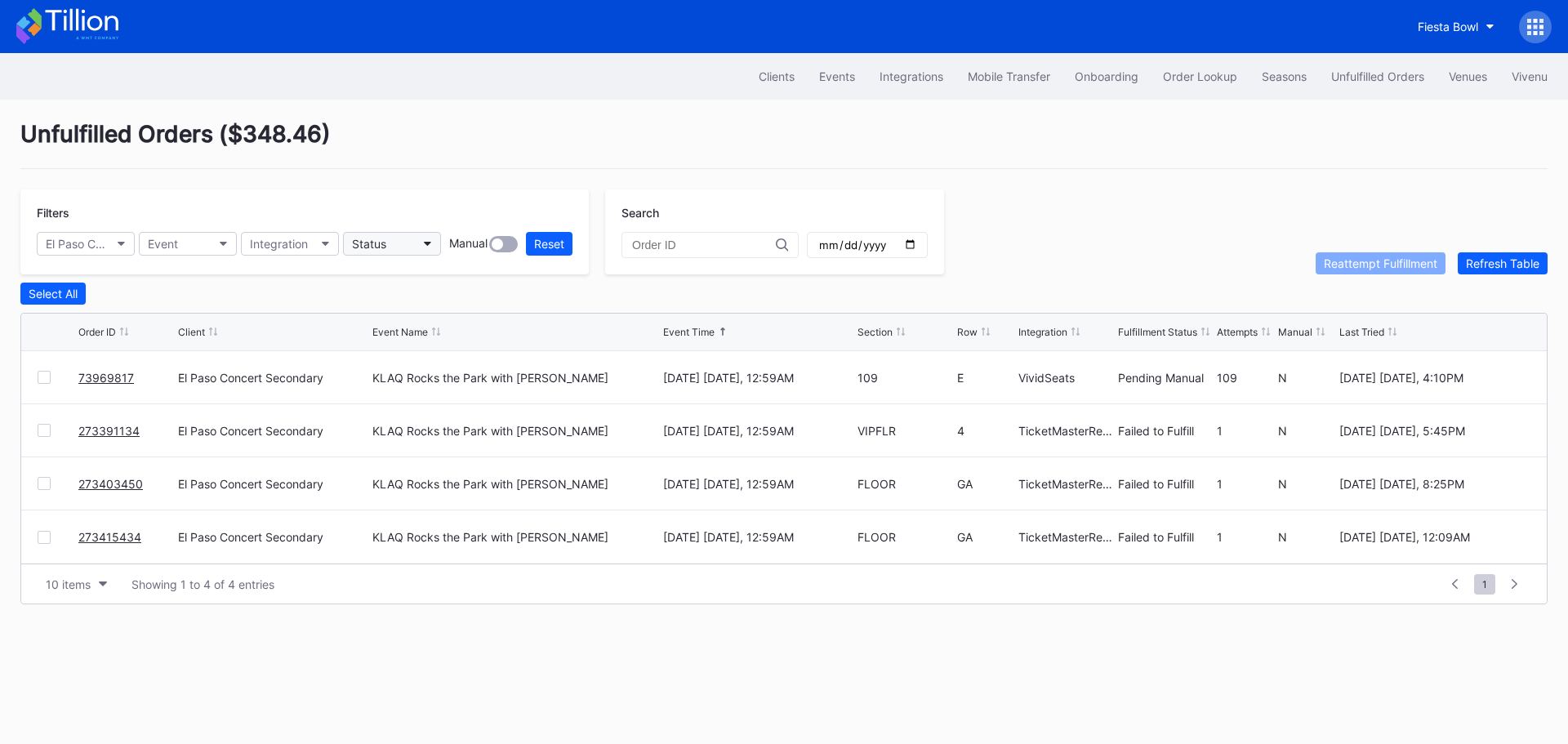
click at [418, 242] on button "Status" at bounding box center [392, 243] width 98 height 24
click at [426, 314] on div "Failed to Fulfill" at bounding box center [393, 315] width 76 height 14
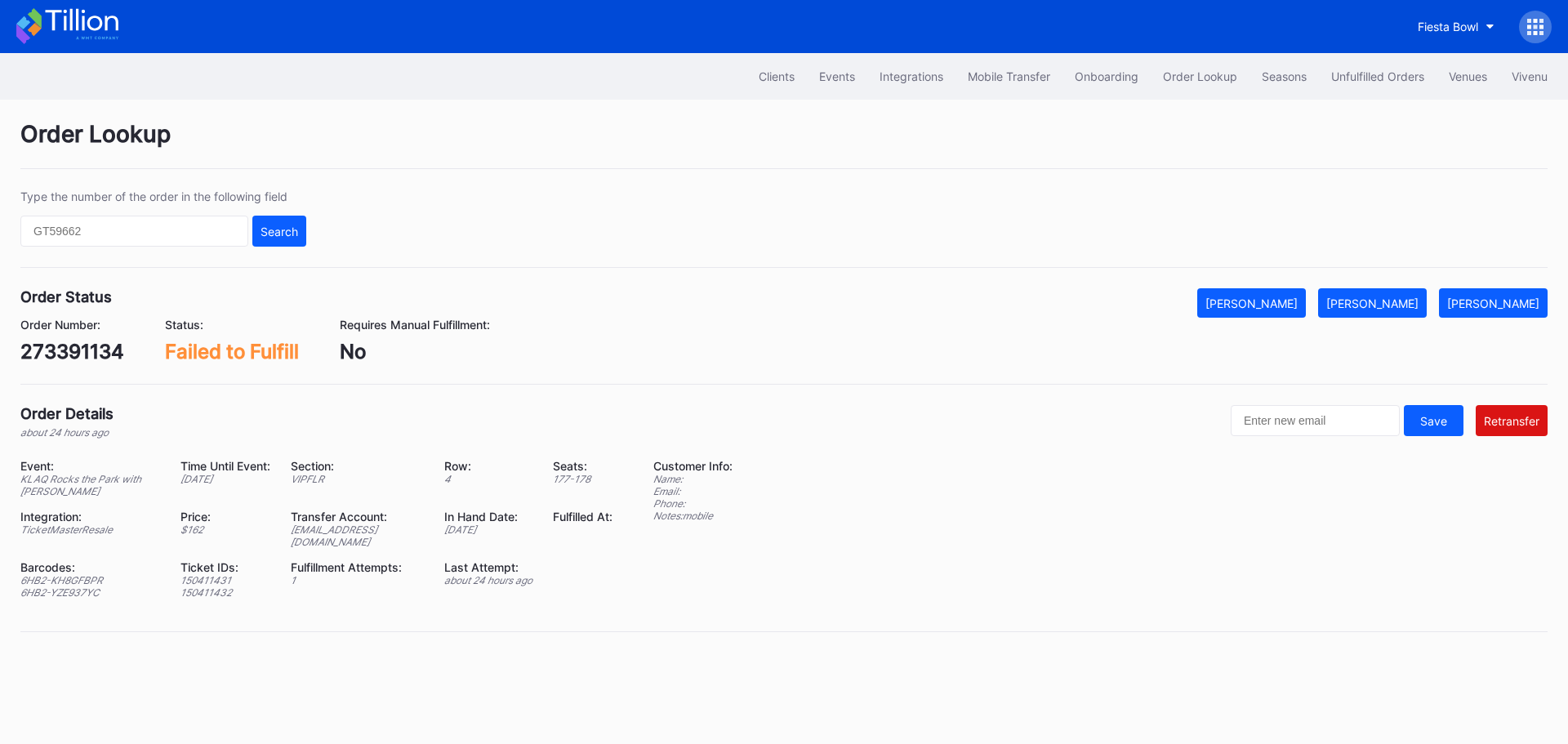
click at [71, 349] on div "273391134" at bounding box center [72, 352] width 104 height 24
copy div "273391134"
click at [1396, 297] on div "[PERSON_NAME]" at bounding box center [1372, 303] width 92 height 14
click at [64, 347] on div "273403450" at bounding box center [77, 352] width 113 height 24
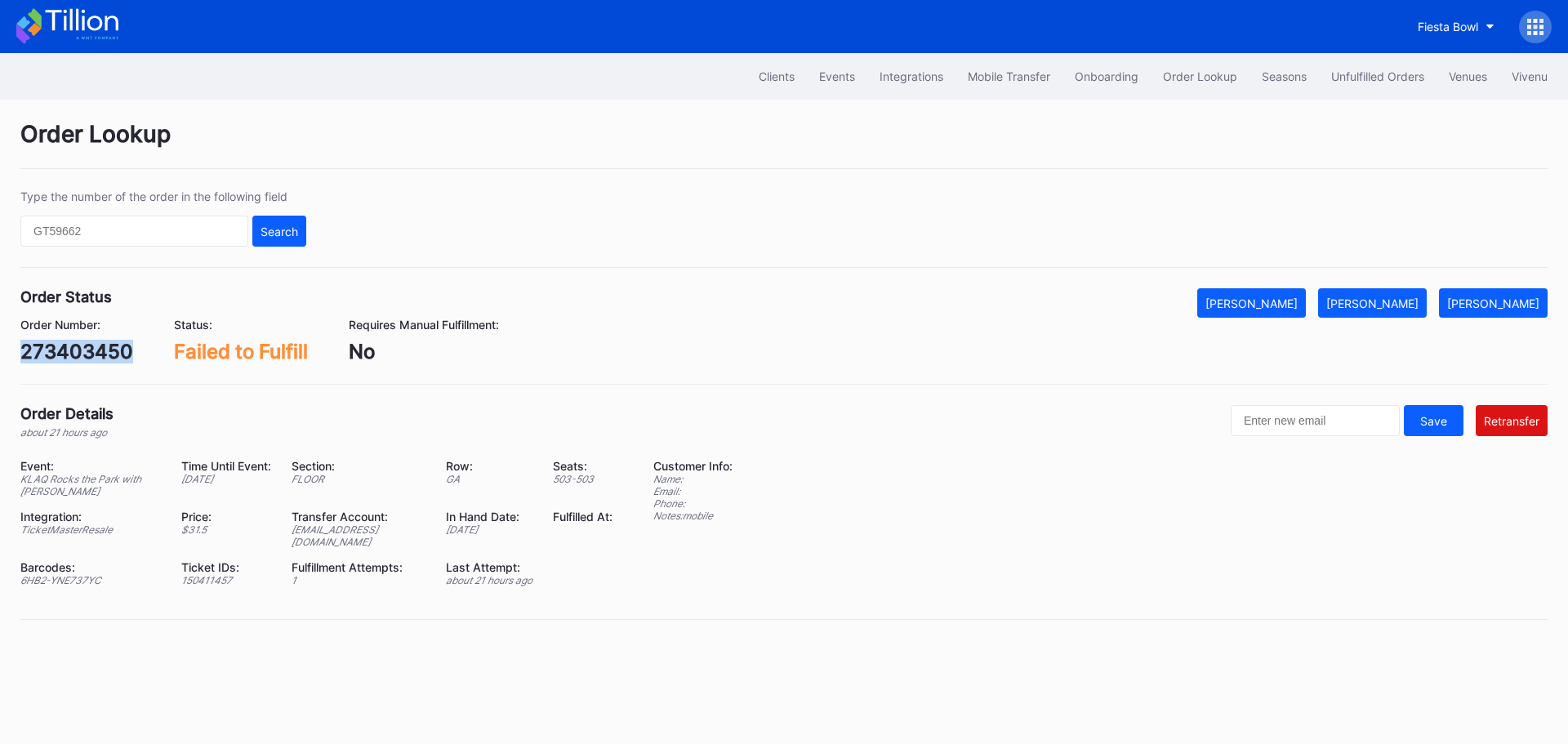
click at [64, 347] on div "273403450" at bounding box center [77, 352] width 113 height 24
copy div "273403450"
click at [1394, 297] on div "[PERSON_NAME]" at bounding box center [1372, 303] width 92 height 14
click at [60, 352] on div "273415434" at bounding box center [75, 352] width 109 height 24
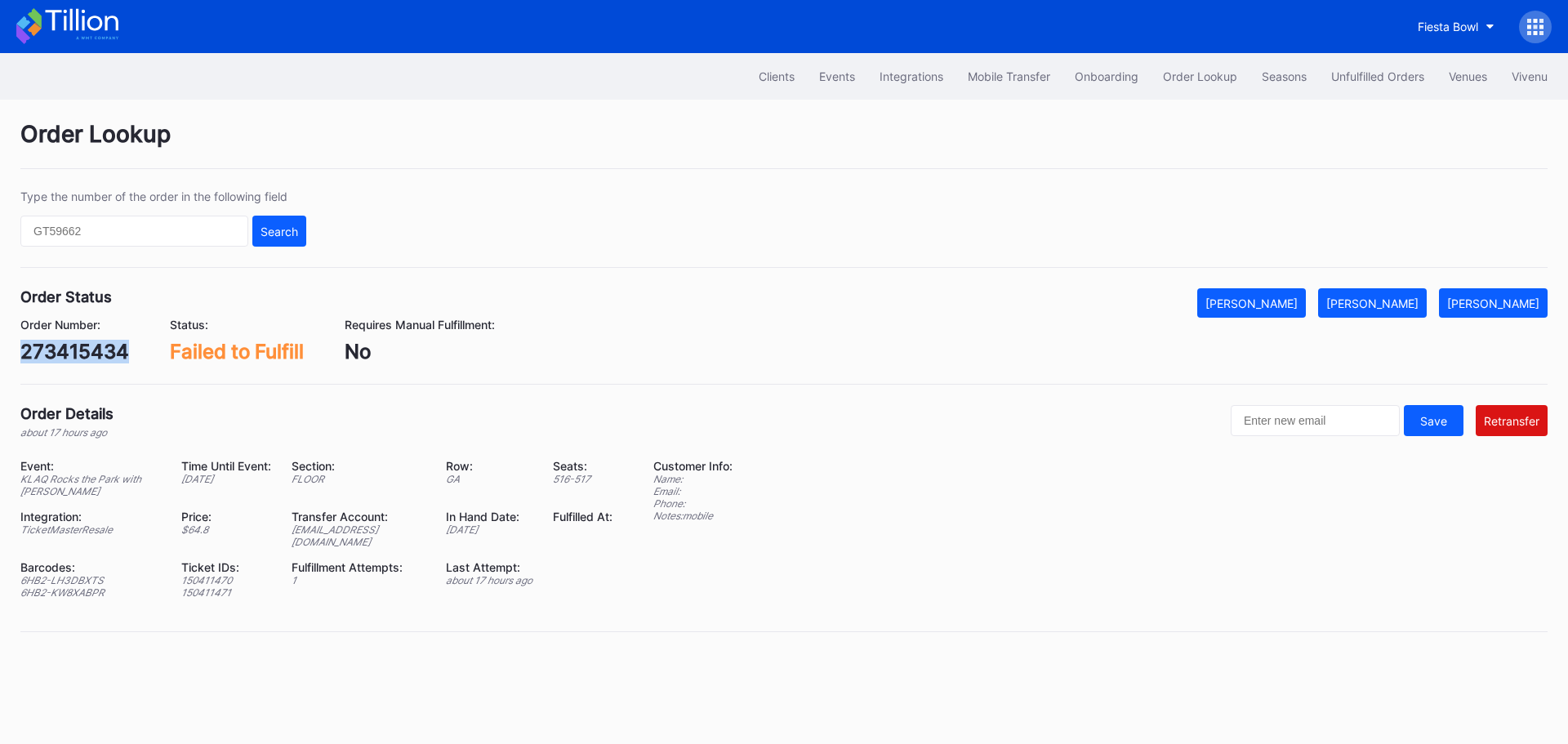
click at [60, 352] on div "273415434" at bounding box center [75, 352] width 109 height 24
copy div "273415434"
click at [1396, 298] on div "[PERSON_NAME]" at bounding box center [1372, 303] width 92 height 14
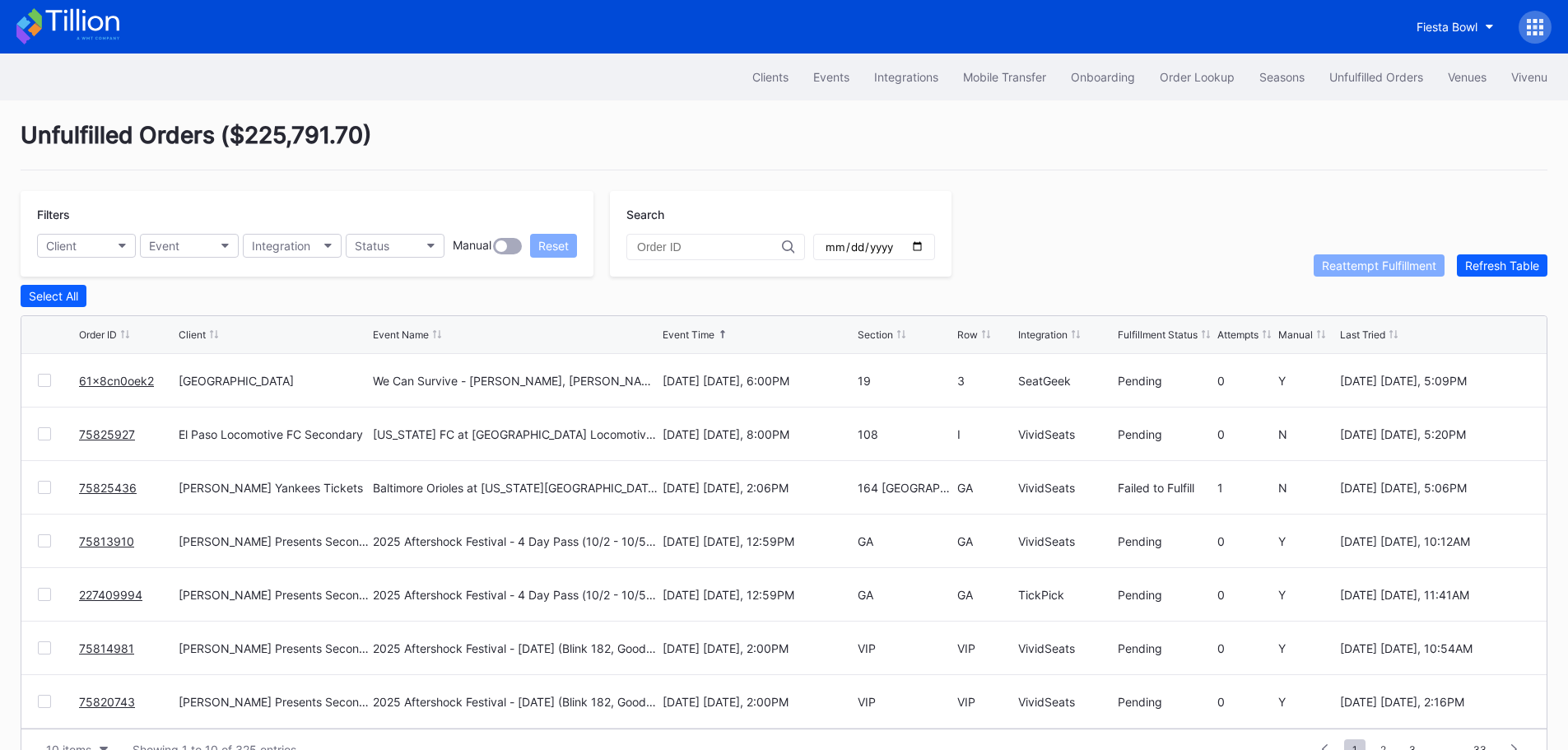
click at [131, 383] on link "61x8cn0oek2" at bounding box center [117, 380] width 75 height 14
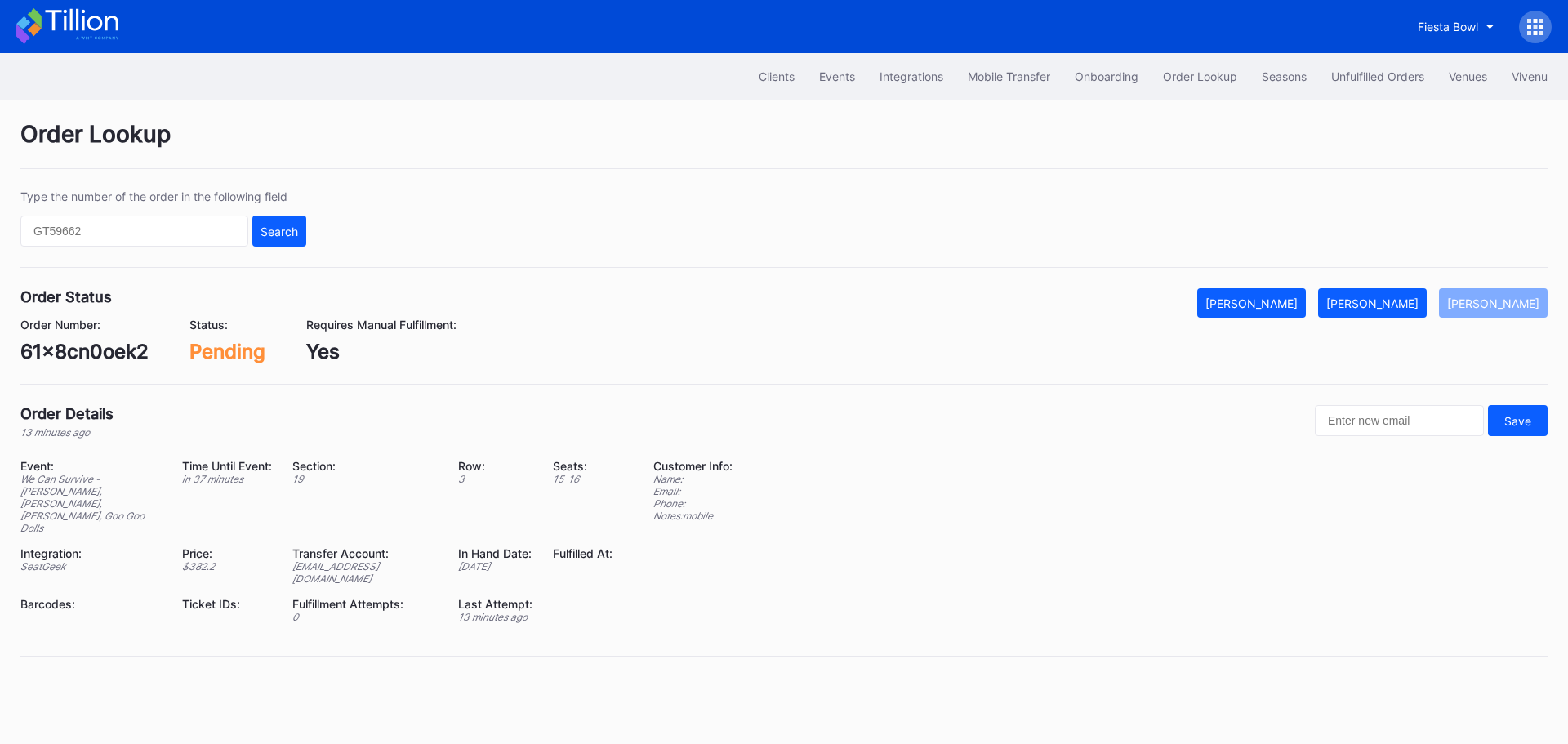
click at [80, 363] on div "61x8cn0oek2" at bounding box center [85, 352] width 128 height 24
copy div "61x8cn0oek2"
click at [1397, 311] on button "[PERSON_NAME]" at bounding box center [1372, 303] width 109 height 30
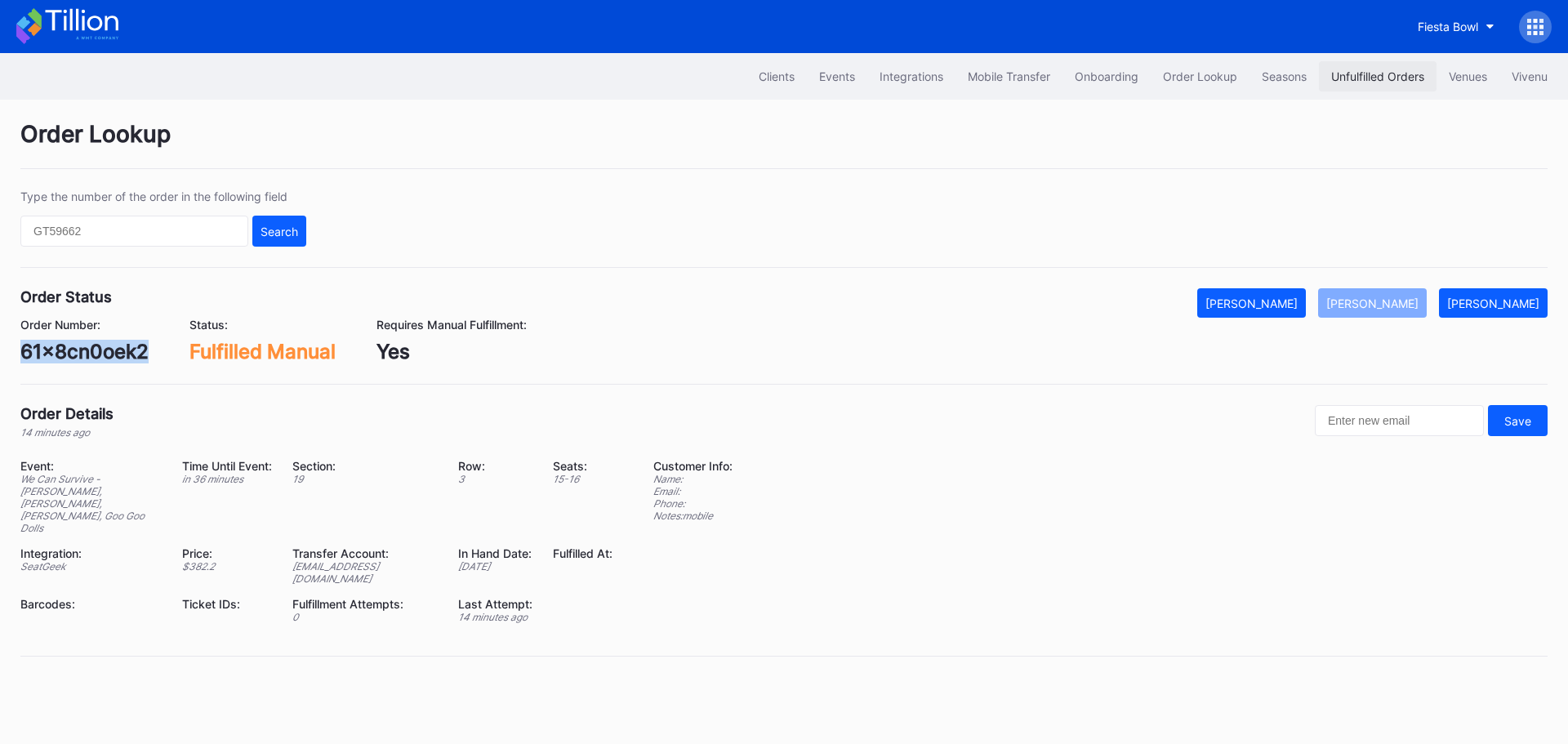
click at [1366, 79] on div "Unfulfilled Orders" at bounding box center [1377, 76] width 93 height 14
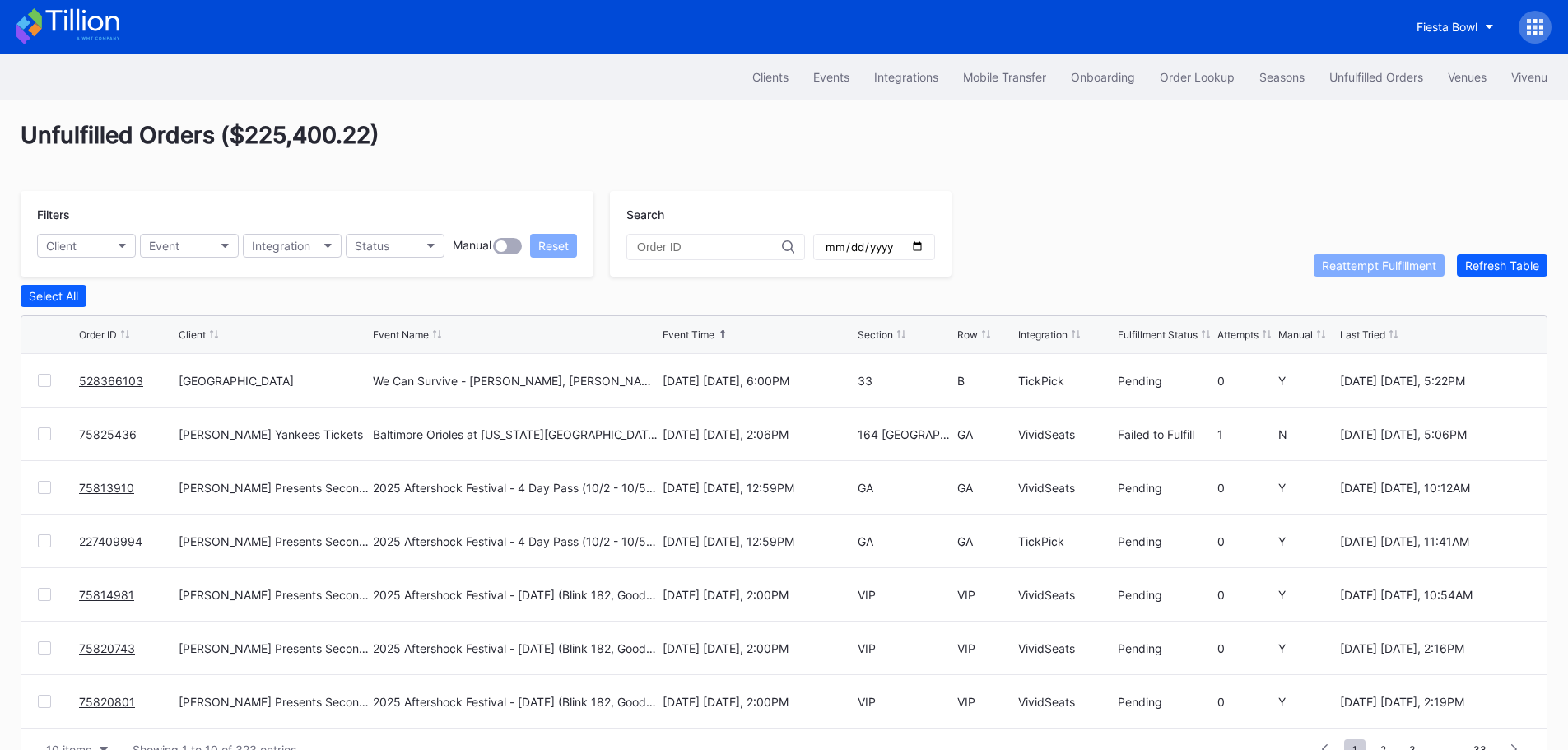
click at [103, 383] on link "528366103" at bounding box center [111, 380] width 64 height 14
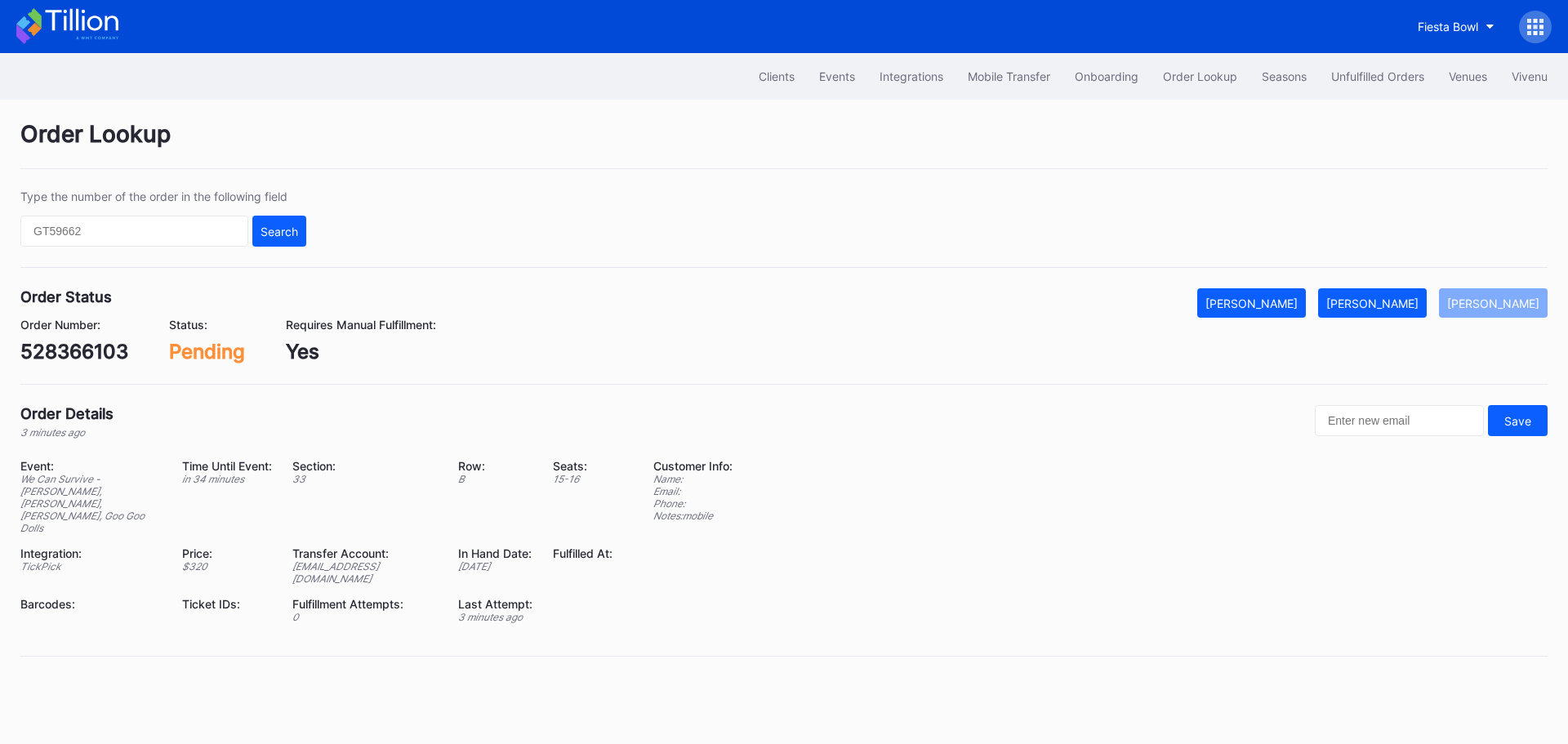
click at [75, 357] on div "528366103" at bounding box center [74, 352] width 108 height 24
copy div "528366103"
click at [1374, 293] on button "[PERSON_NAME]" at bounding box center [1372, 303] width 109 height 30
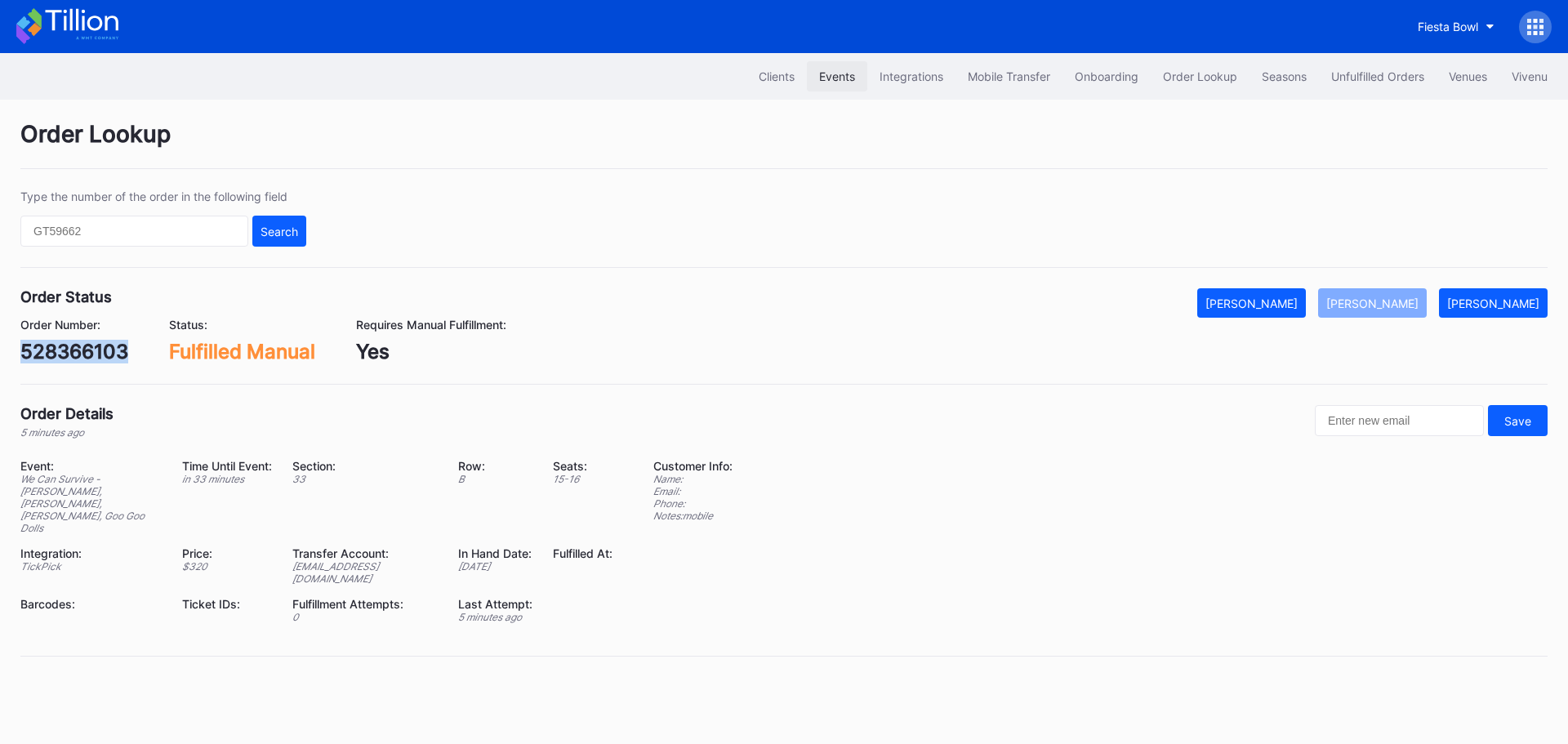
click at [833, 80] on div "Events" at bounding box center [837, 76] width 36 height 14
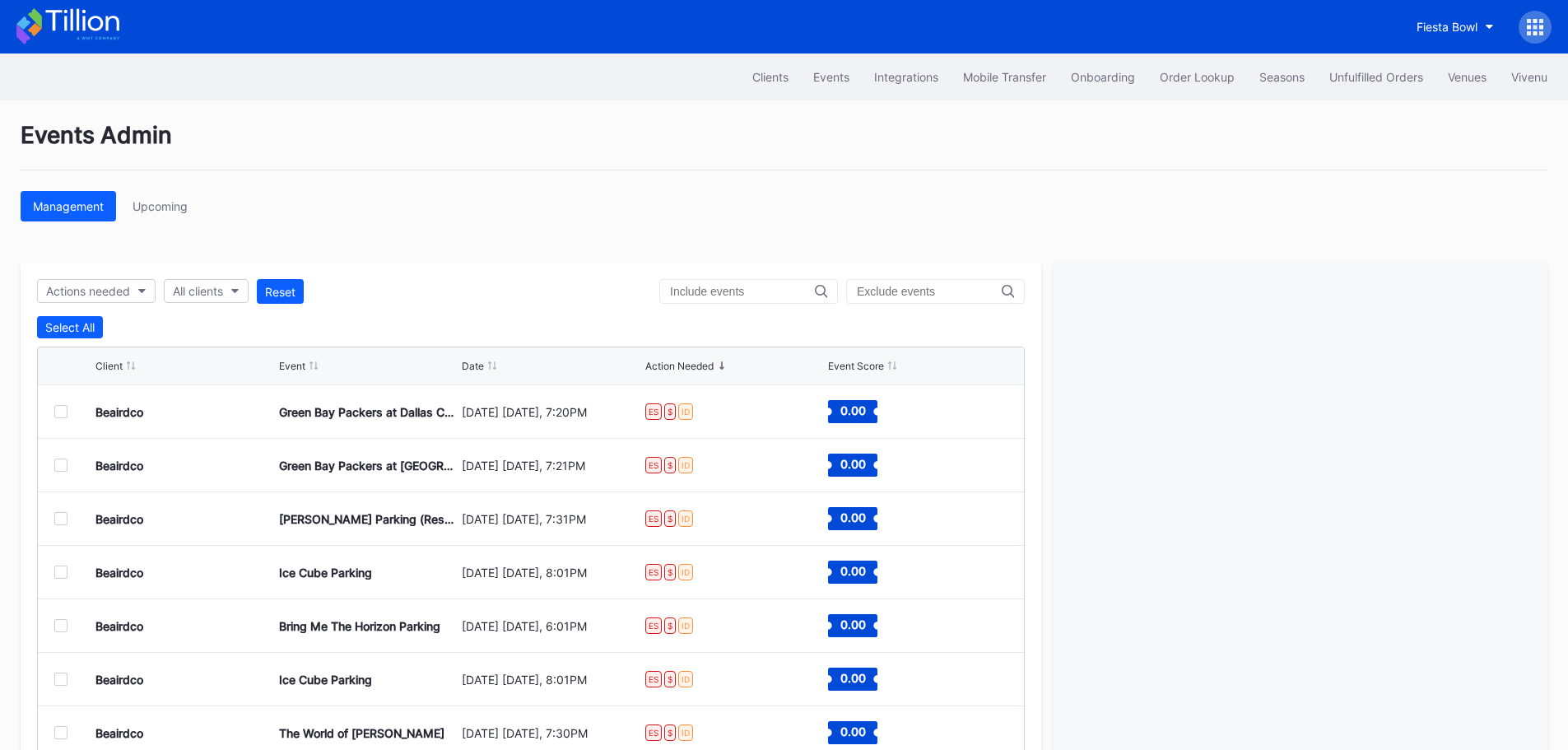
click at [704, 284] on input "text" at bounding box center [742, 291] width 145 height 13
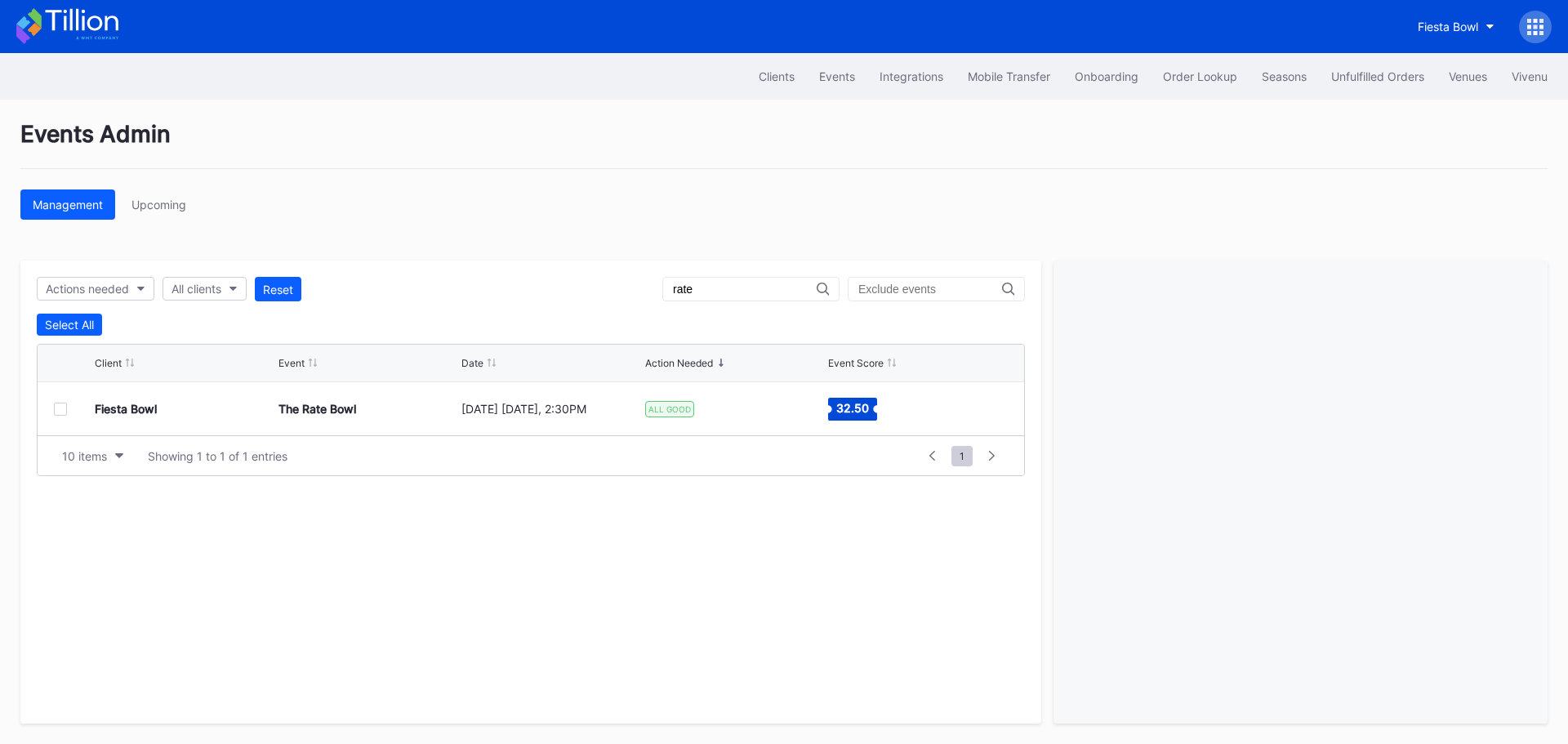
type input "rate"
click at [61, 410] on div at bounding box center [61, 409] width 13 height 13
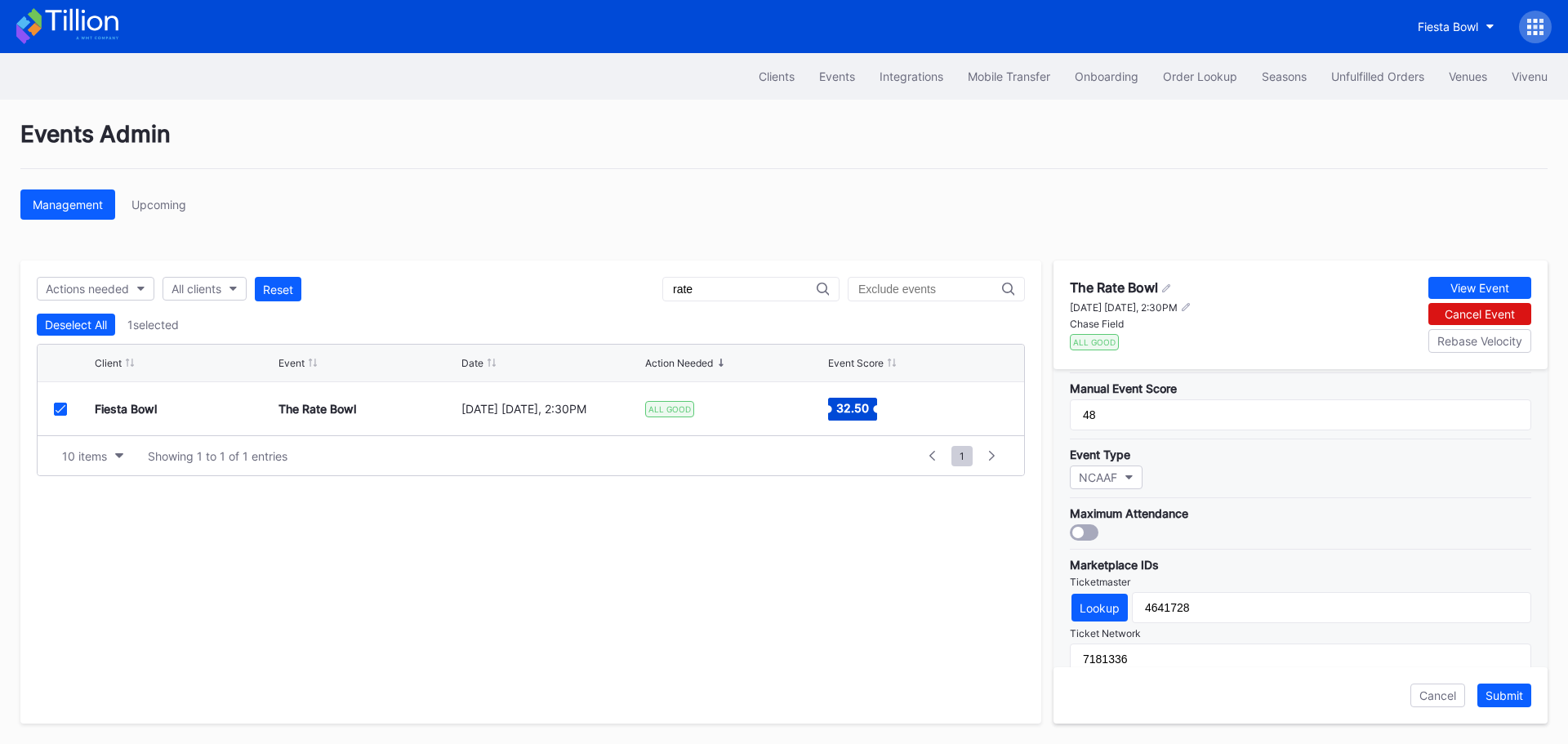
scroll to position [381, 0]
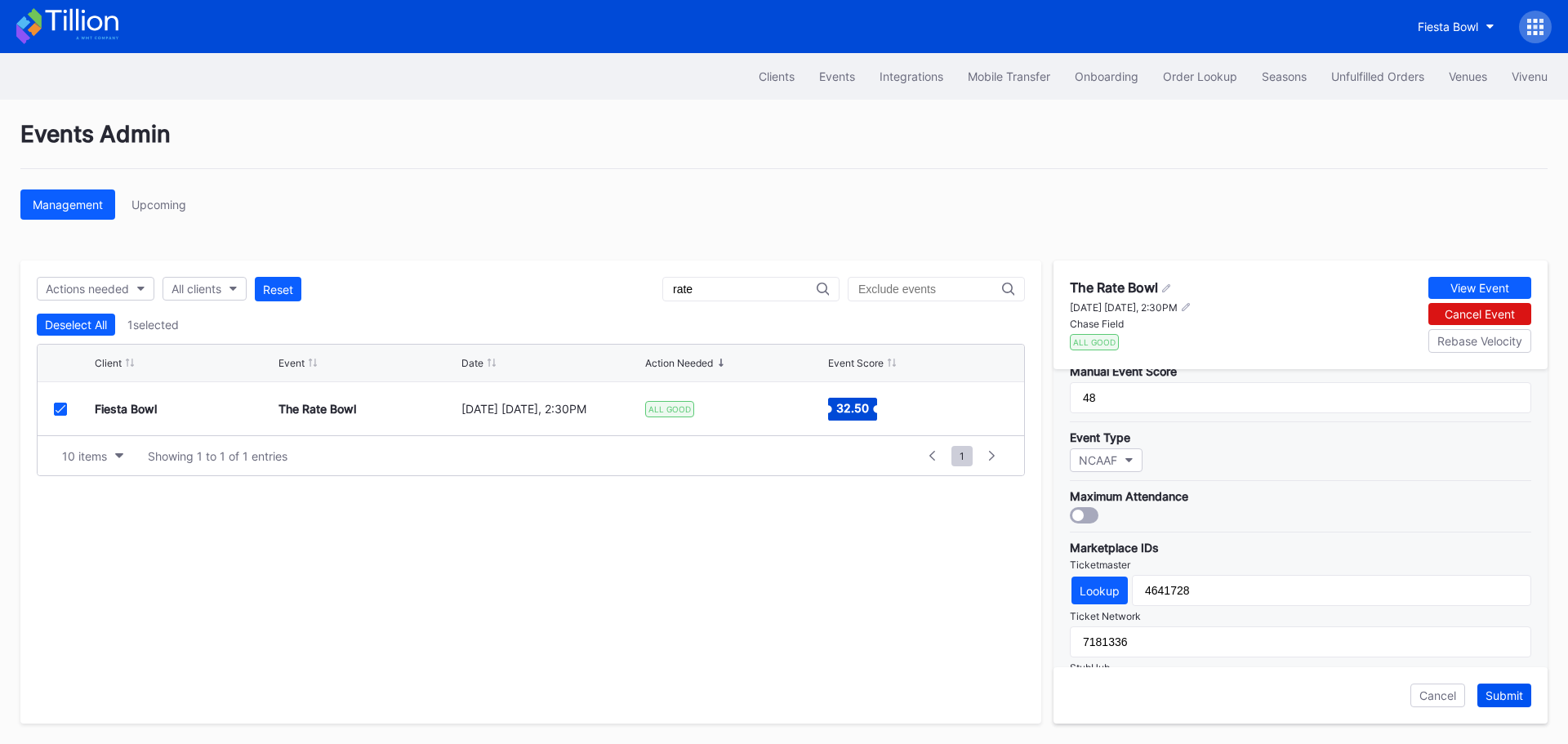
click at [1512, 702] on button "Submit" at bounding box center [1504, 695] width 54 height 24
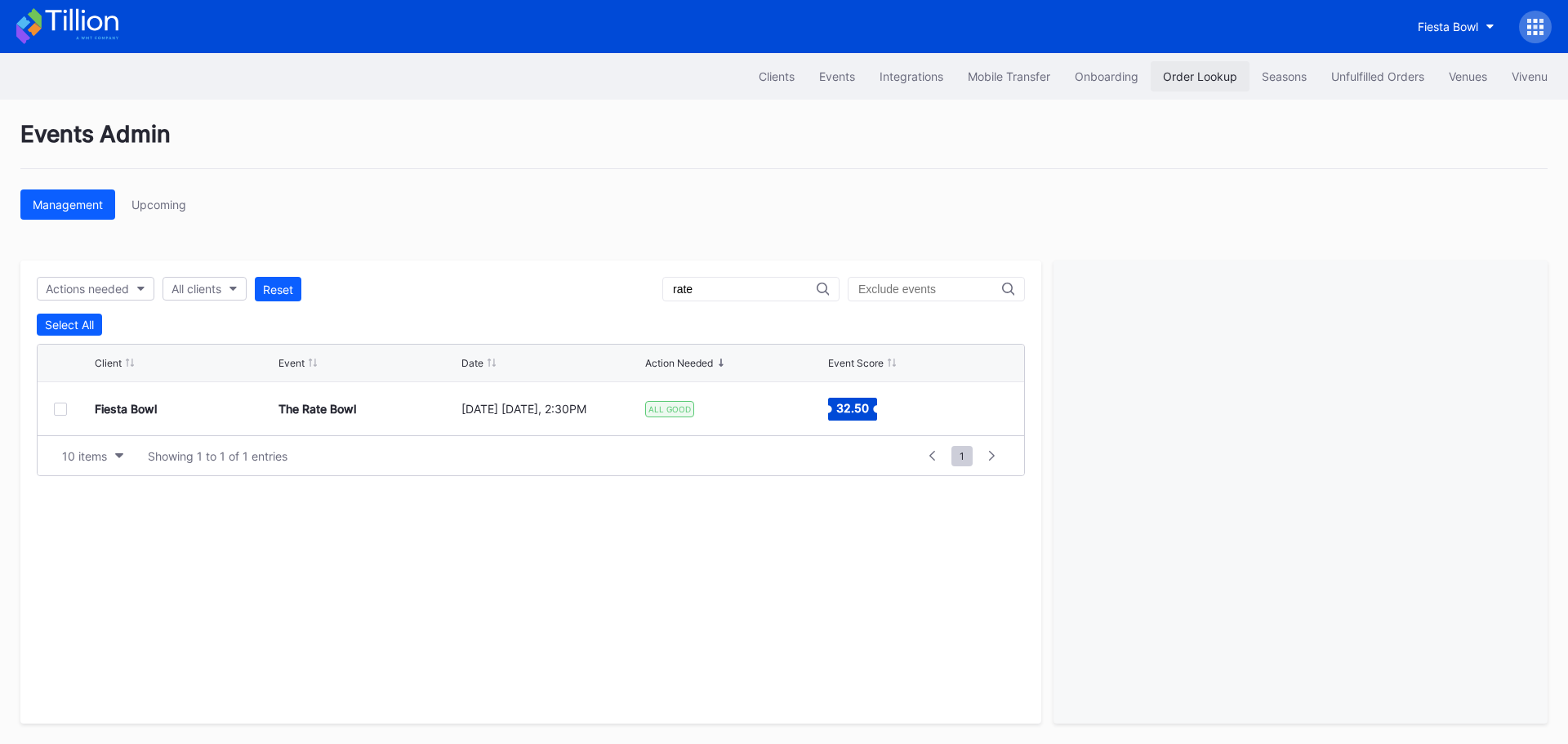
click at [1202, 65] on button "Order Lookup" at bounding box center [1199, 76] width 99 height 30
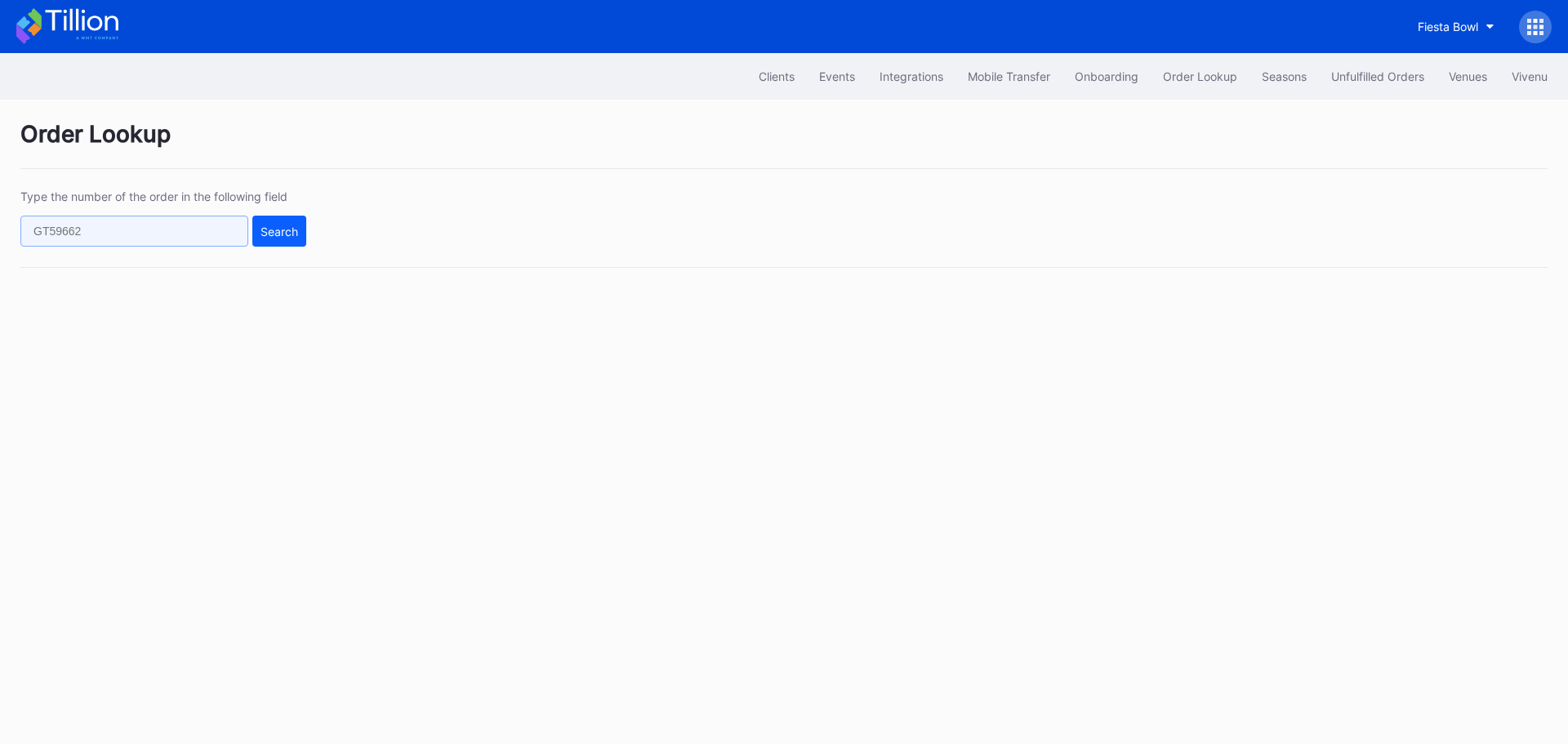
click at [146, 229] on input "text" at bounding box center [135, 231] width 228 height 31
paste input "103028070"
click at [266, 229] on div "Search" at bounding box center [279, 231] width 38 height 14
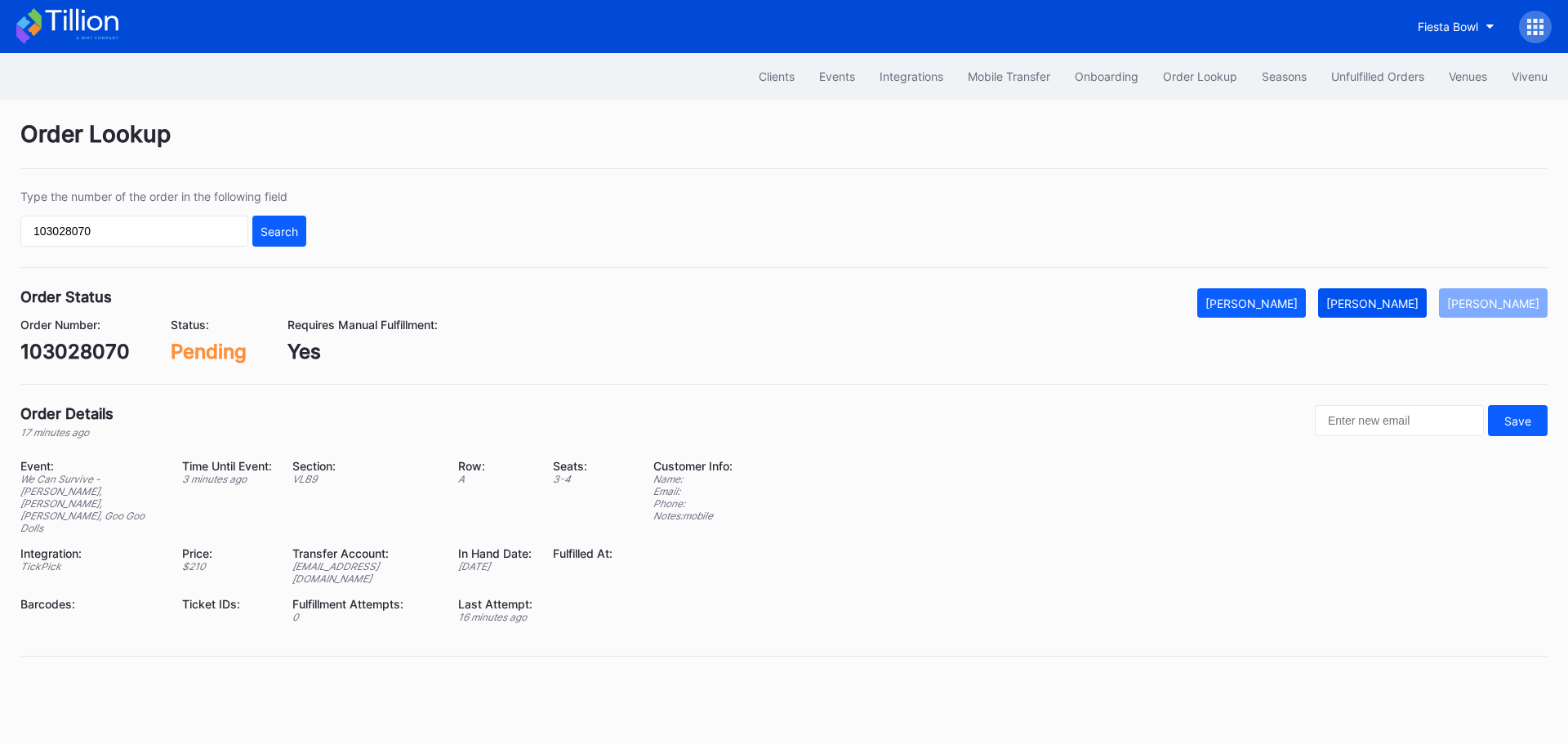
click at [1402, 298] on div "[PERSON_NAME]" at bounding box center [1372, 303] width 92 height 14
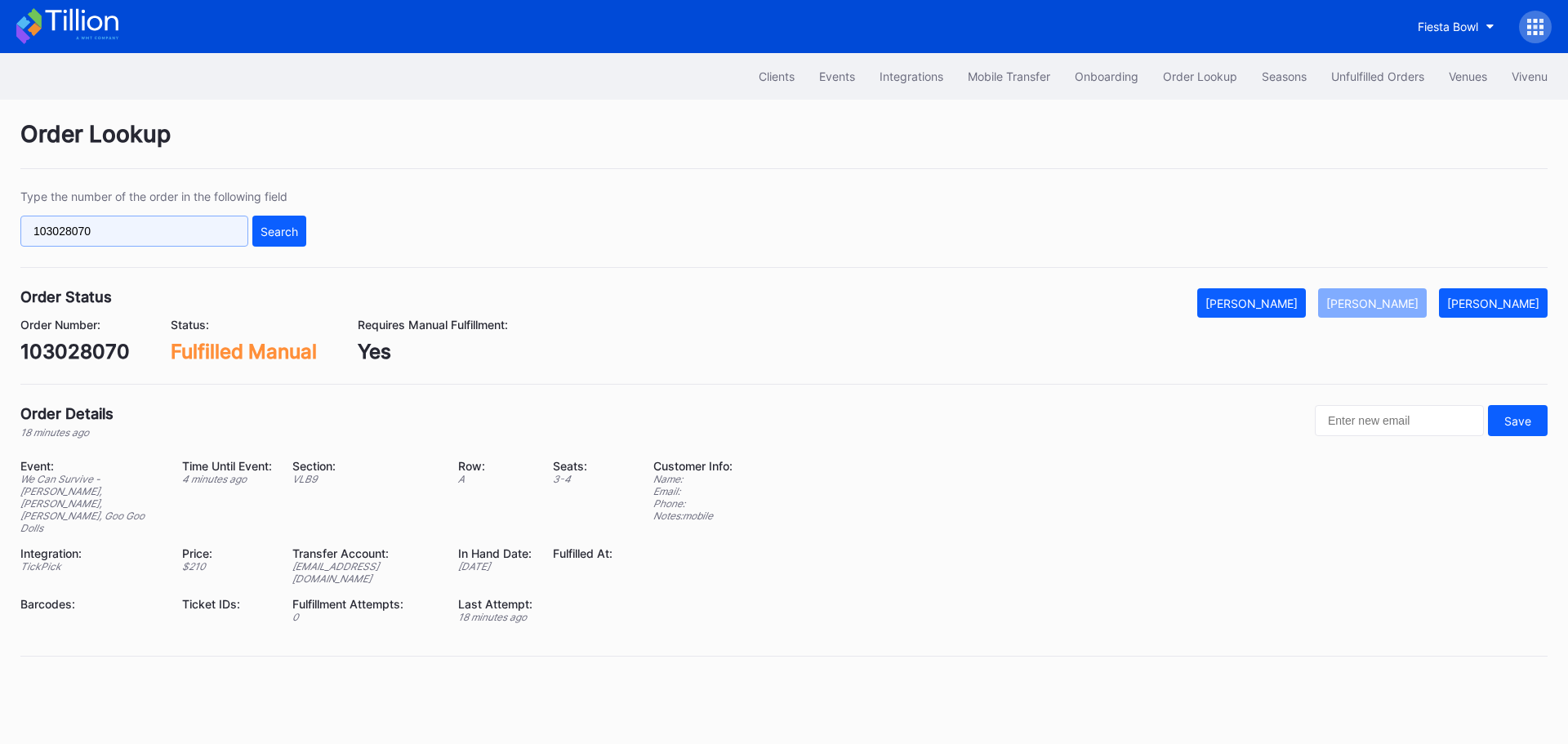
click at [173, 235] on input "103028070" at bounding box center [135, 231] width 228 height 31
paste input "625P9MGQR9"
click at [280, 236] on div "Search" at bounding box center [279, 231] width 38 height 14
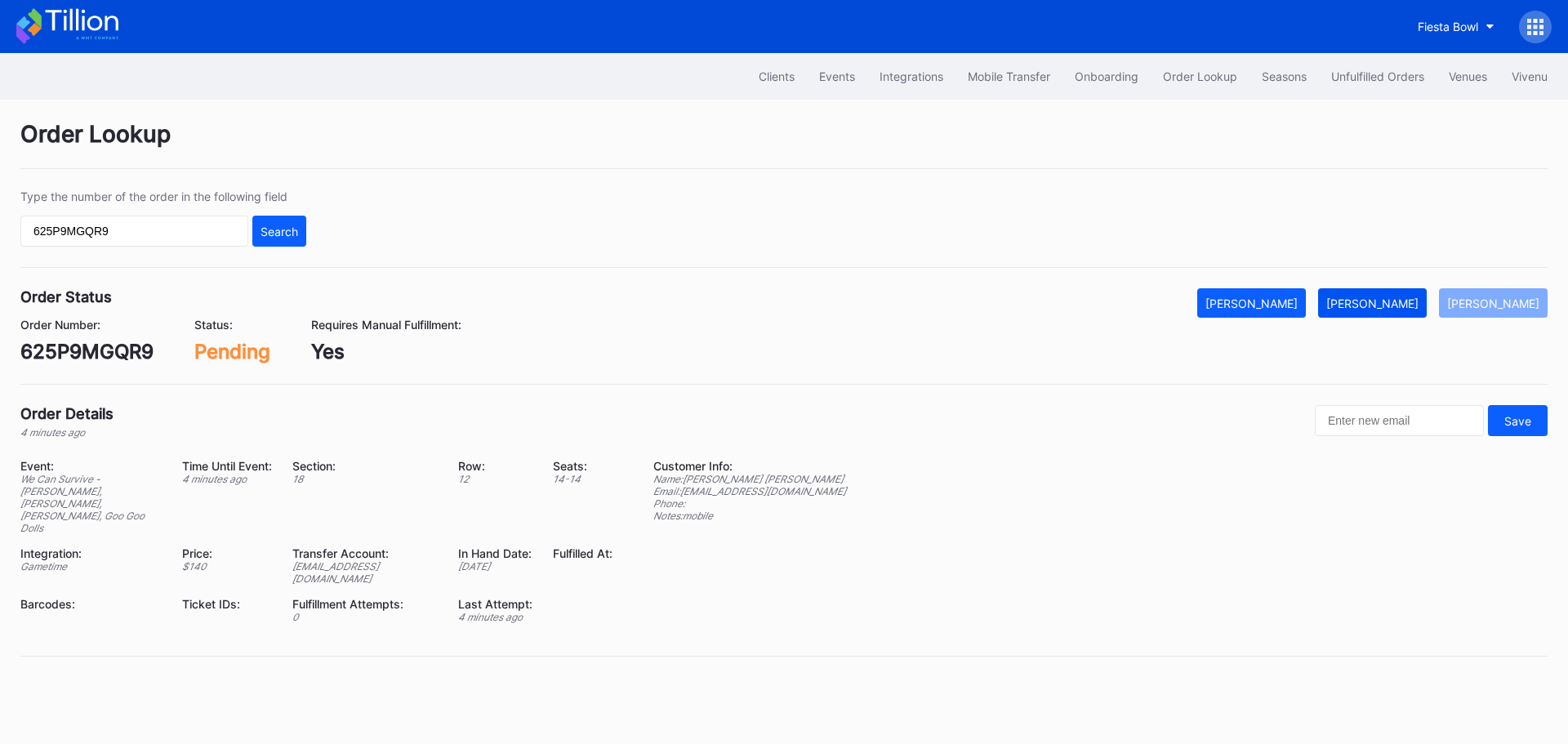
click at [1392, 298] on div "[PERSON_NAME]" at bounding box center [1372, 303] width 92 height 14
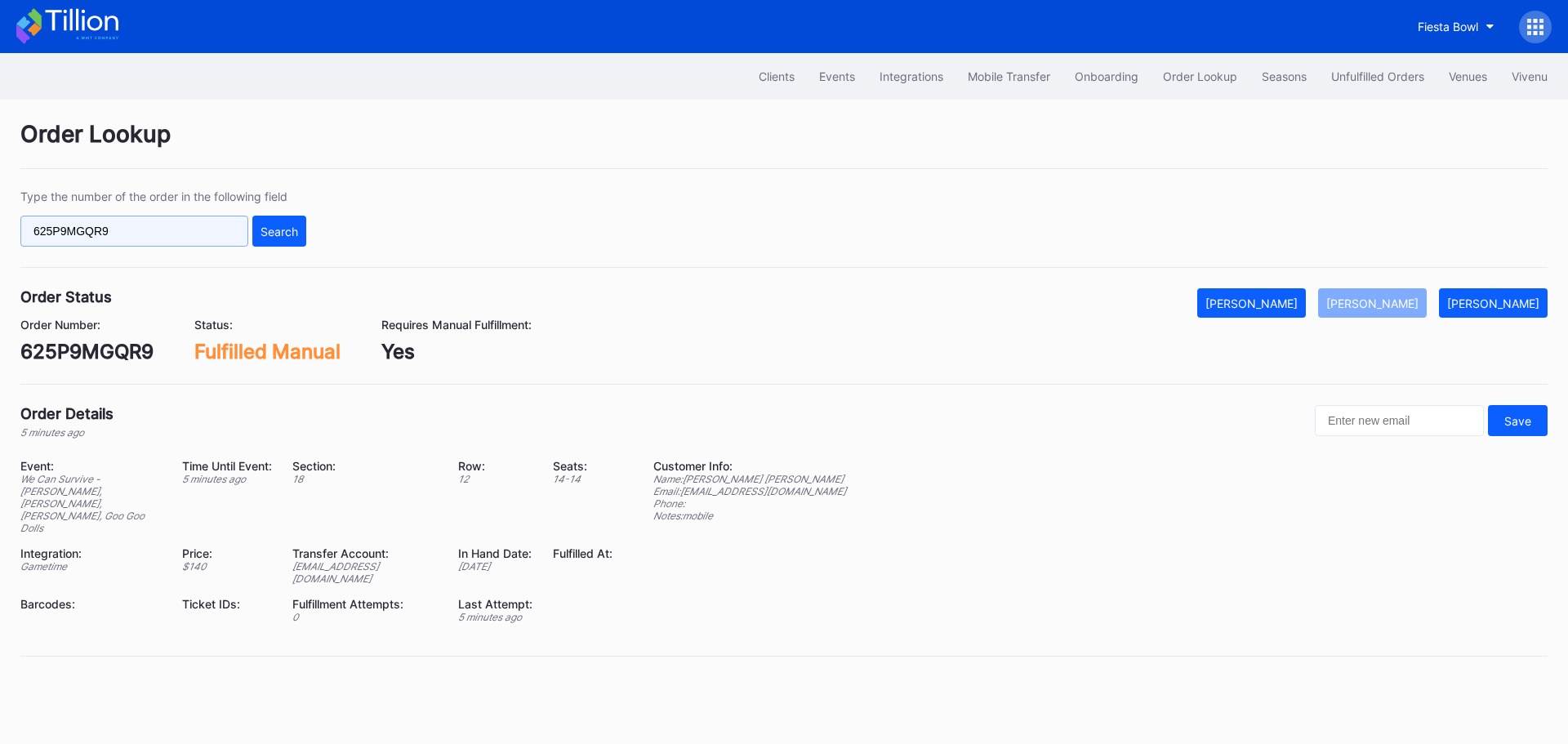
click at [155, 231] on input "625P9MGQR9" at bounding box center [135, 231] width 228 height 31
paste input "75825436"
type input "75825436"
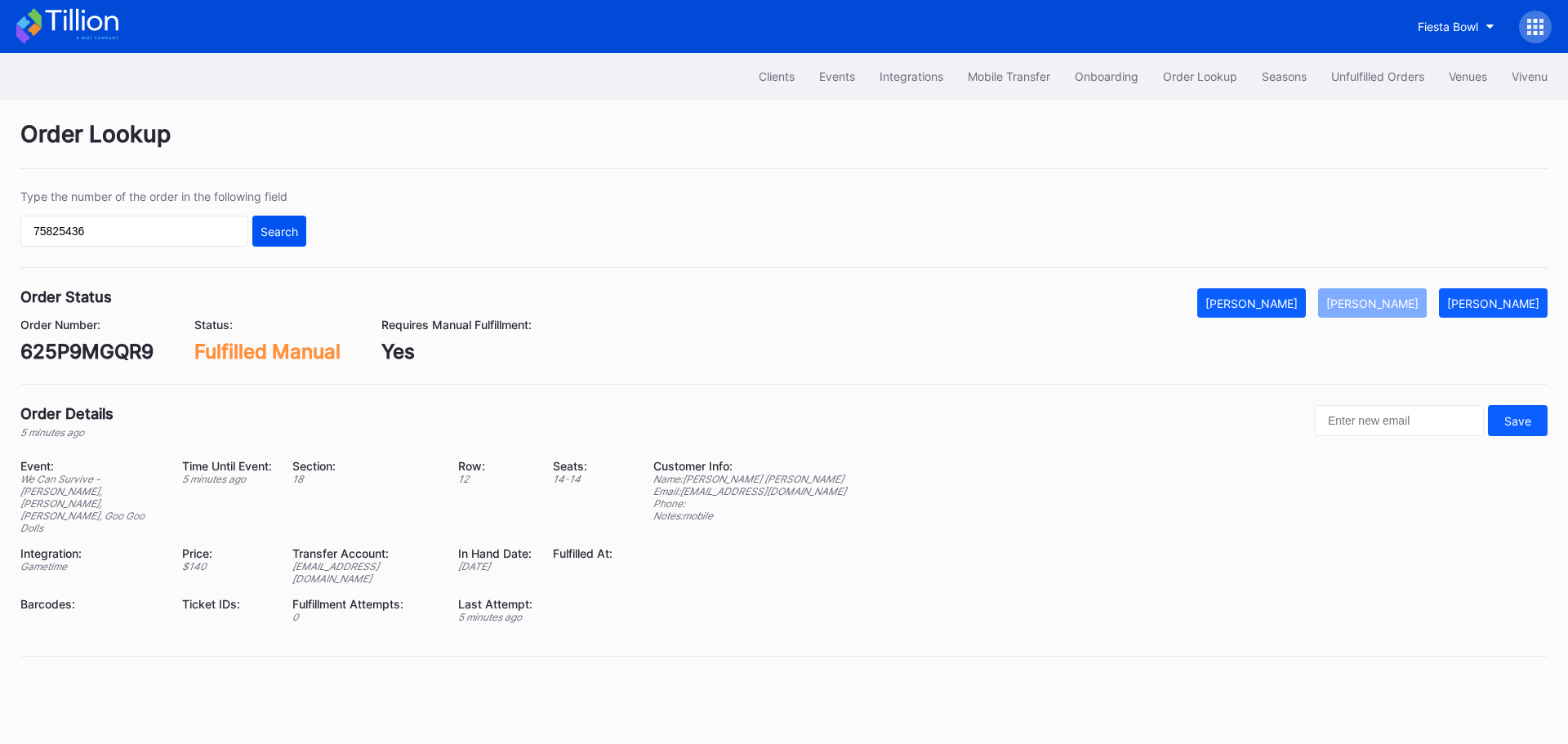
click at [285, 227] on div "Search" at bounding box center [279, 231] width 38 height 14
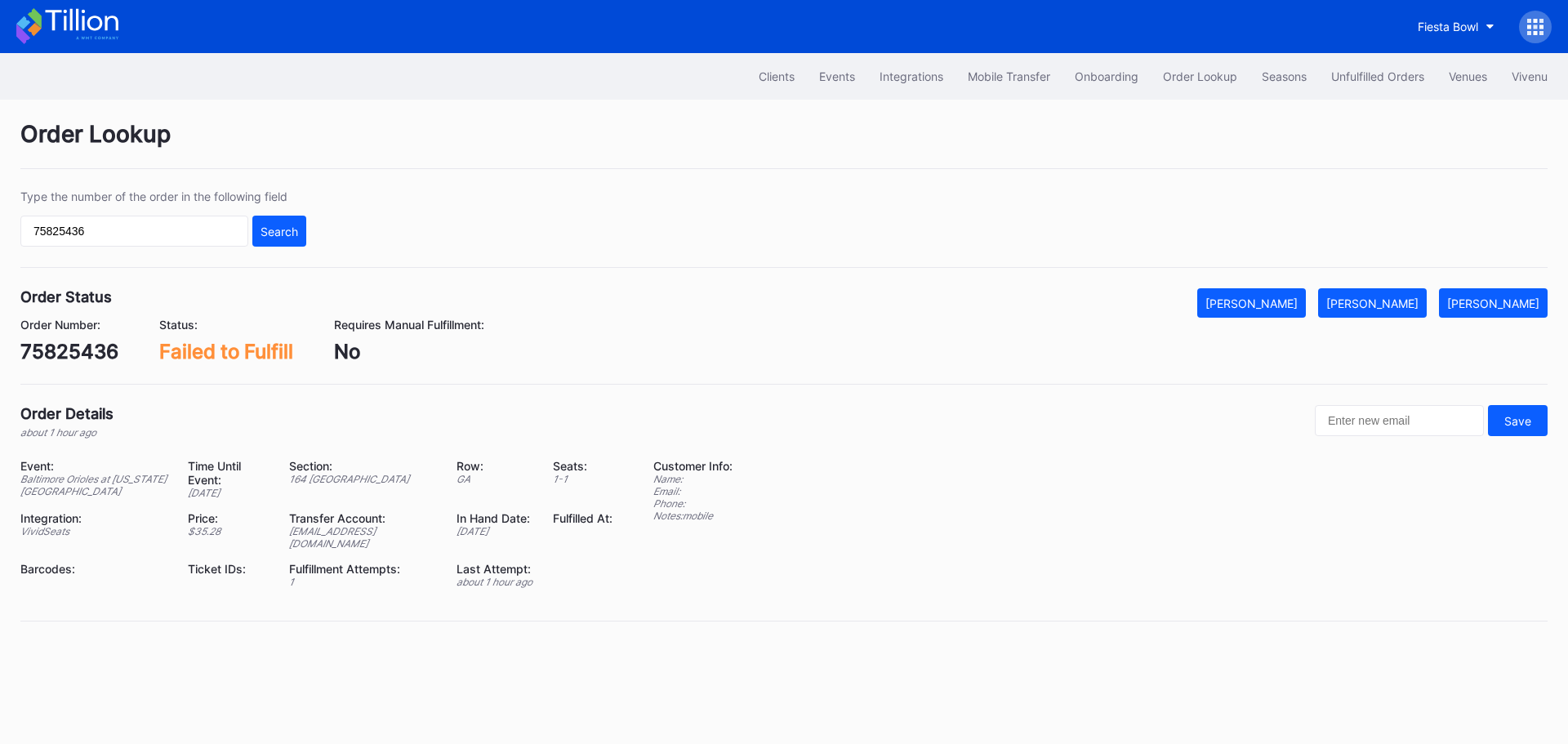
click at [1379, 294] on button "[PERSON_NAME]" at bounding box center [1372, 303] width 109 height 30
click at [1374, 299] on div "[PERSON_NAME]" at bounding box center [1372, 303] width 92 height 14
click at [1366, 74] on div "Unfulfilled Orders" at bounding box center [1377, 76] width 93 height 14
click at [1408, 306] on div "[PERSON_NAME]" at bounding box center [1372, 303] width 92 height 14
click at [1392, 297] on div "[PERSON_NAME]" at bounding box center [1372, 303] width 92 height 14
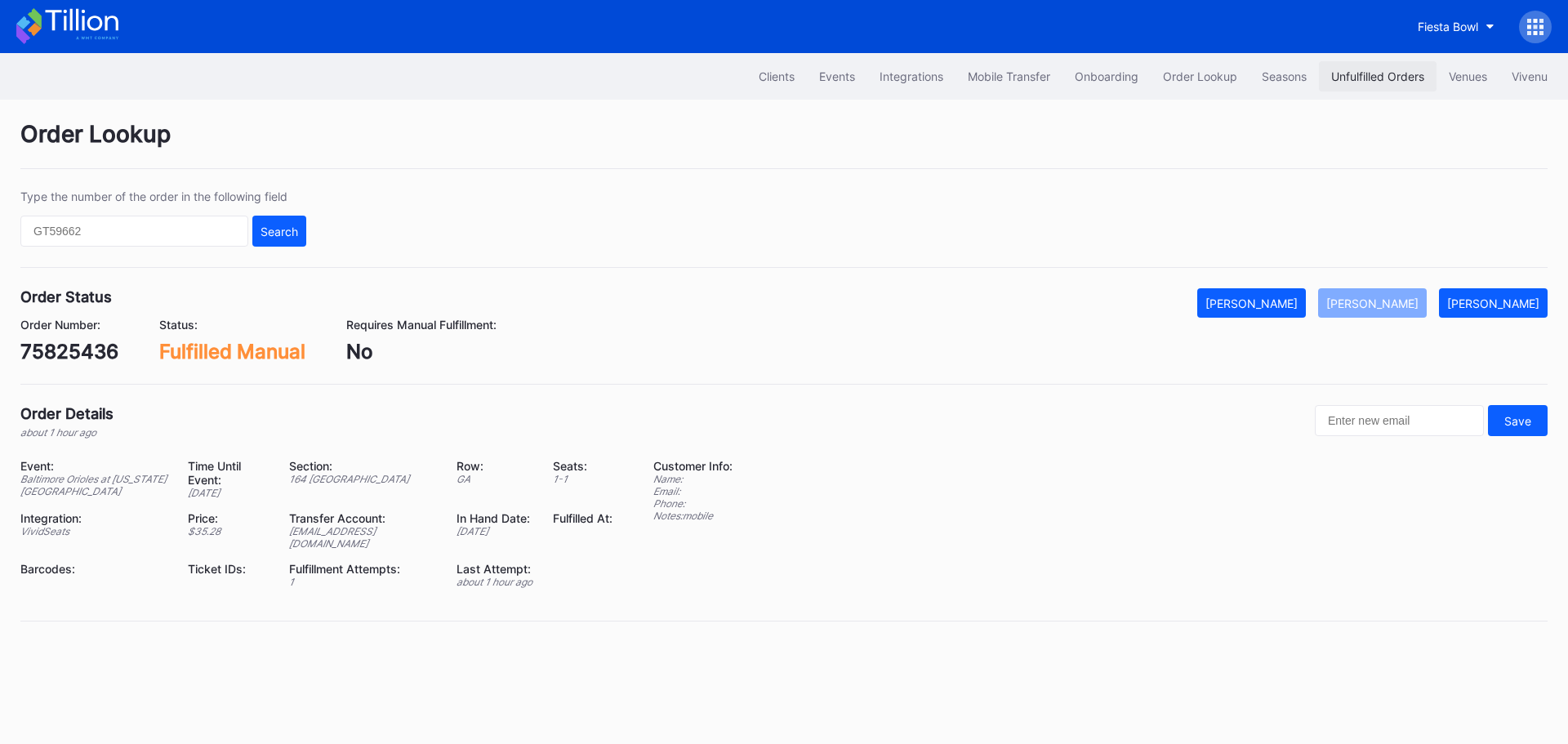
click at [1359, 78] on div "Unfulfilled Orders" at bounding box center [1377, 76] width 93 height 14
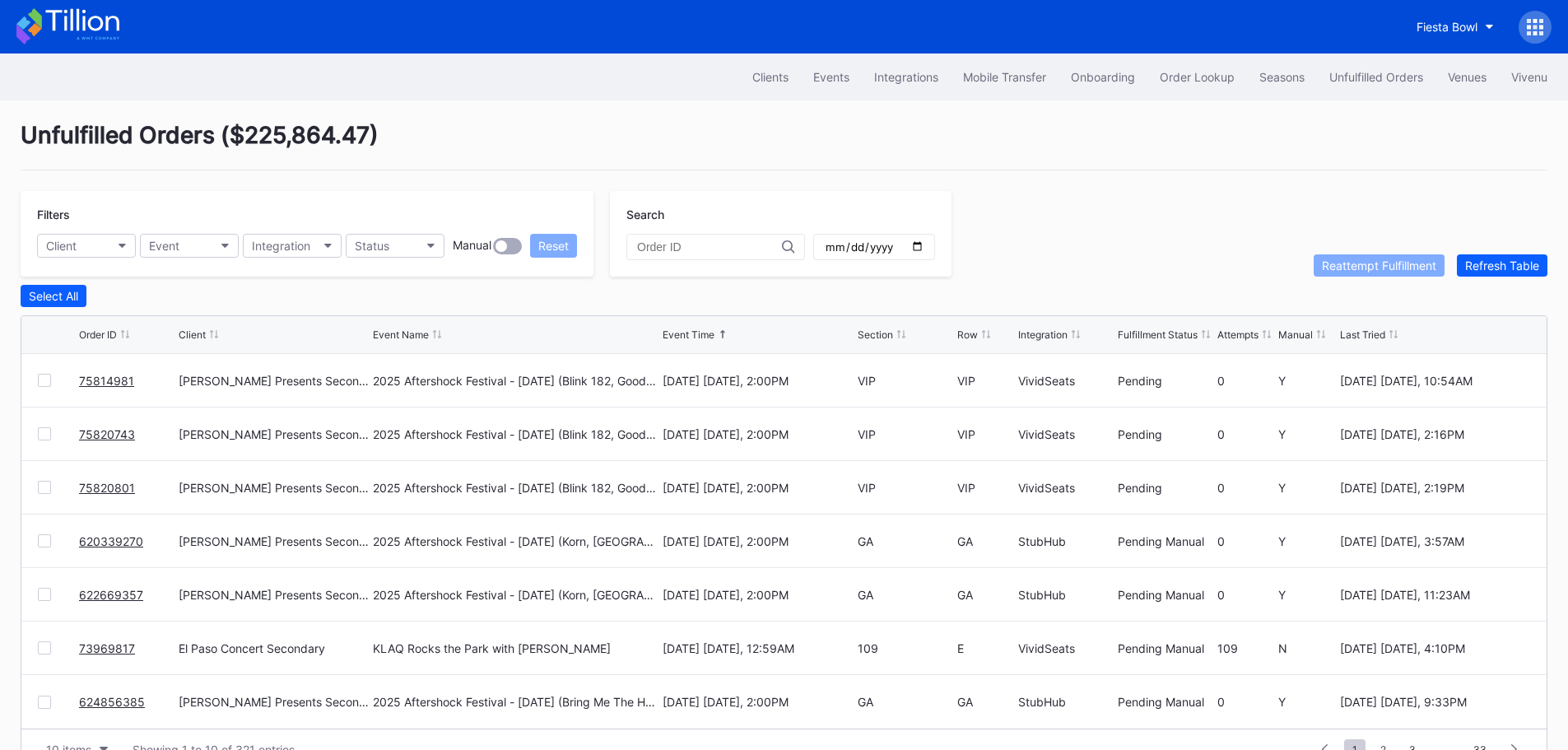
scroll to position [45, 0]
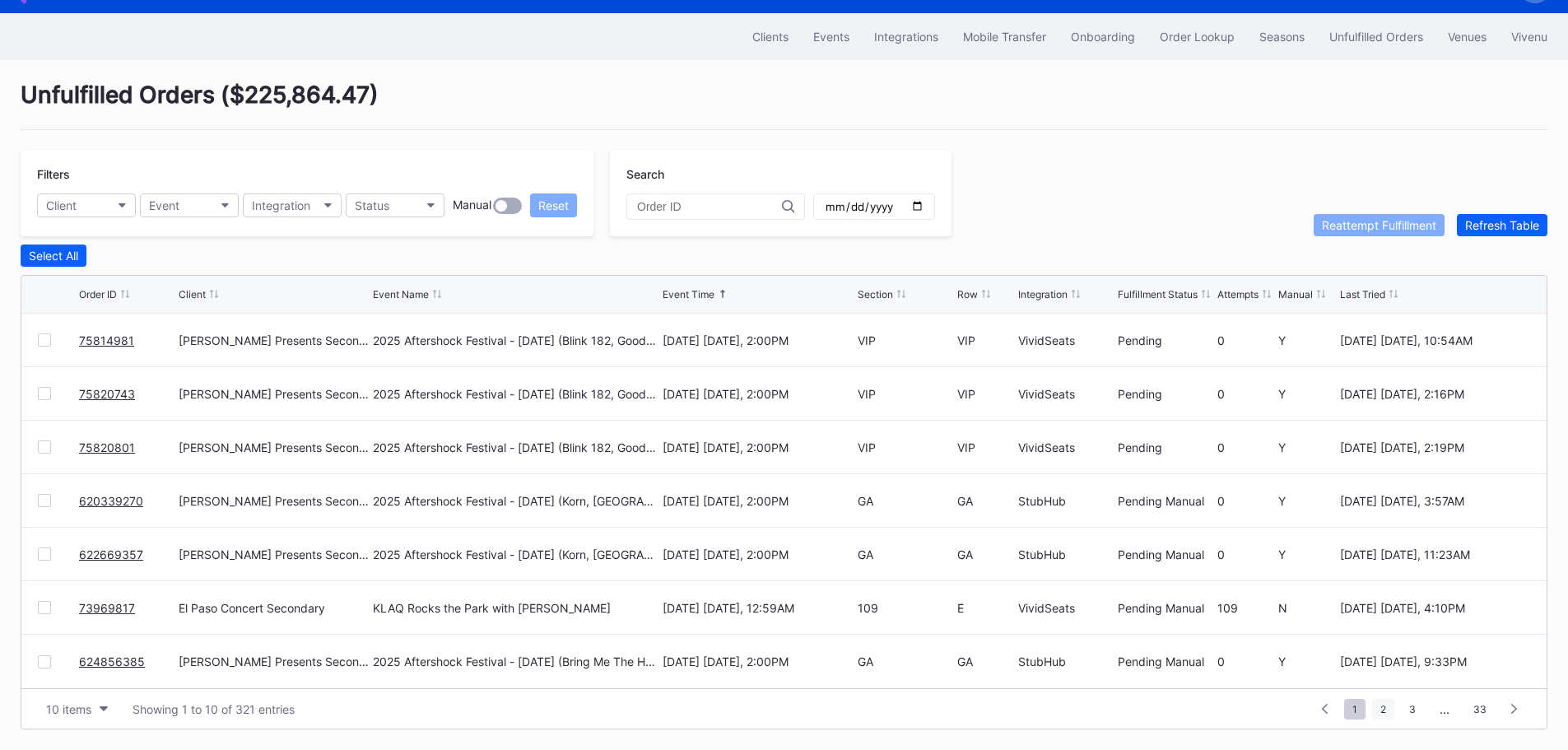
click at [1392, 715] on span "2" at bounding box center [1383, 709] width 22 height 21
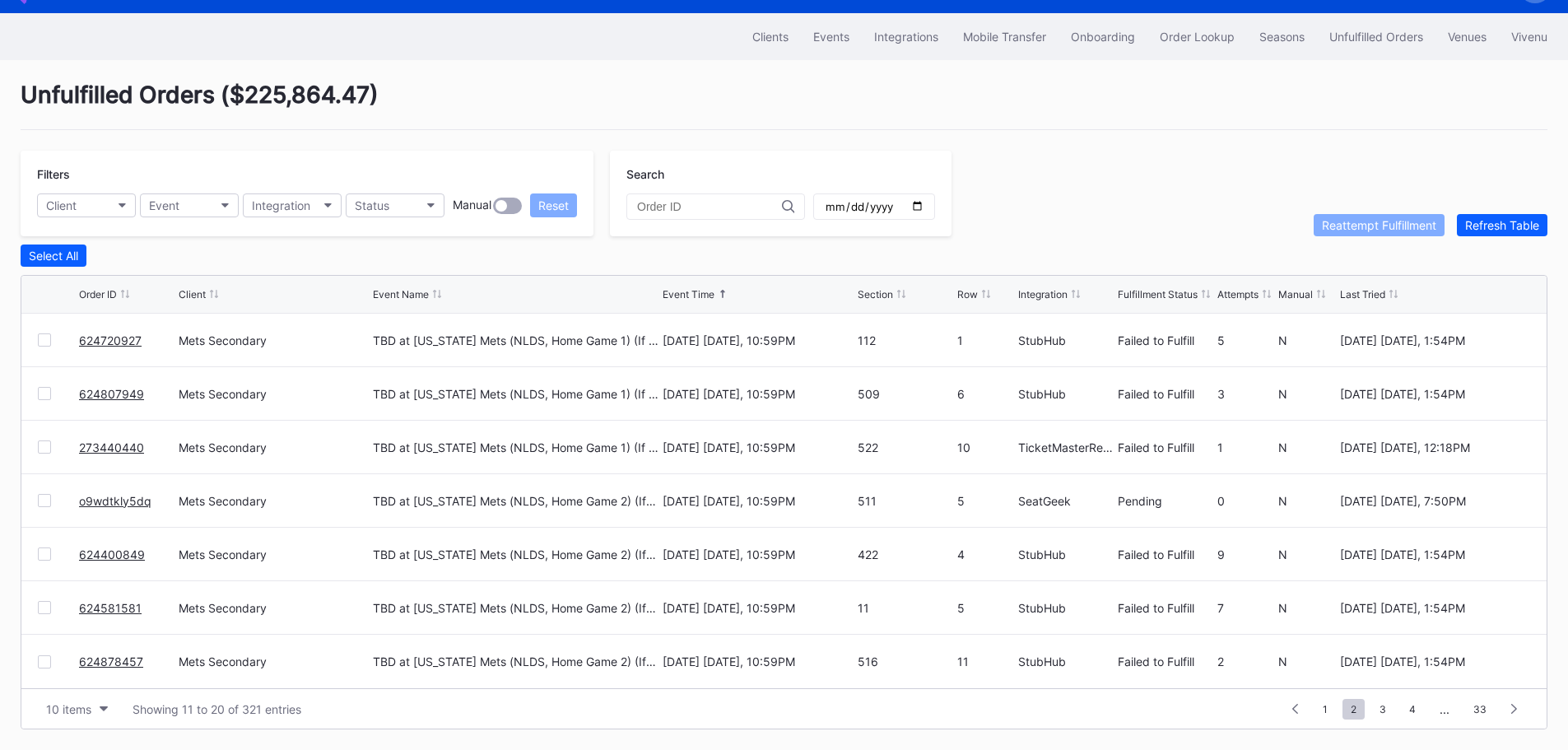
click at [1203, 30] on div "Order Lookup" at bounding box center [1197, 36] width 75 height 14
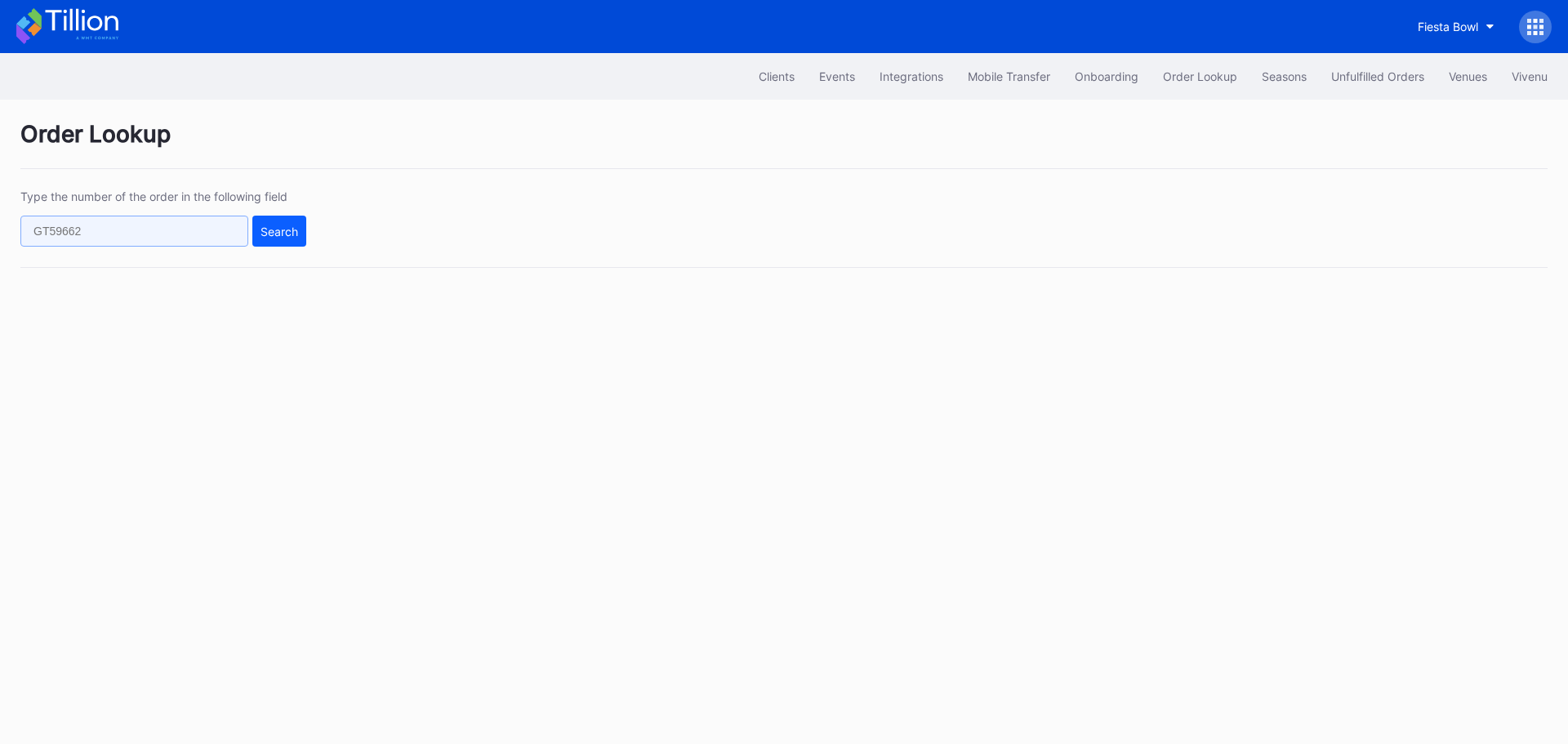
click at [206, 224] on input "text" at bounding box center [135, 231] width 228 height 31
paste input "625046783"
click at [265, 228] on div "Search" at bounding box center [279, 231] width 38 height 14
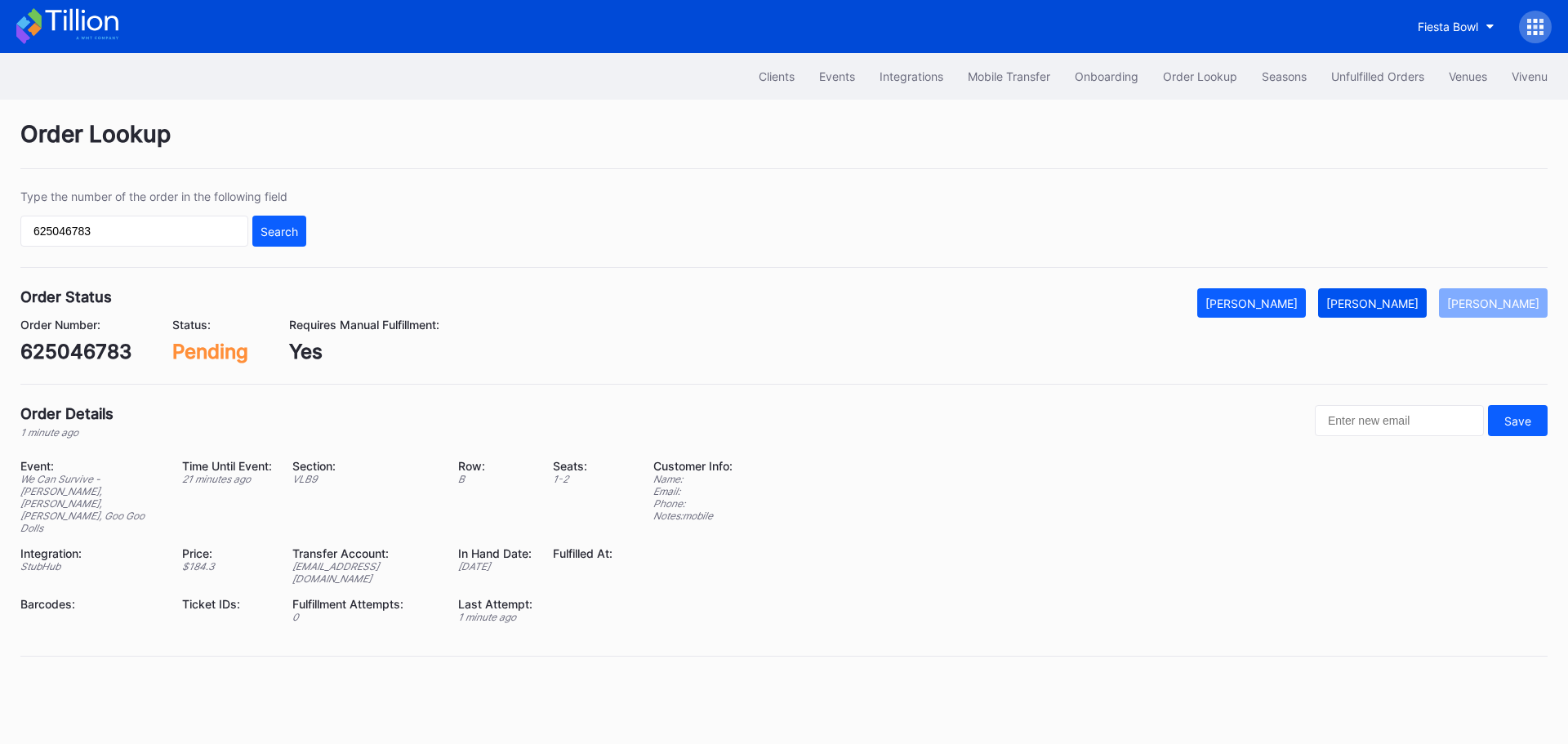
drag, startPoint x: 1398, startPoint y: 303, endPoint x: 1379, endPoint y: 290, distance: 23.0
click at [1398, 303] on div "[PERSON_NAME]" at bounding box center [1372, 303] width 92 height 14
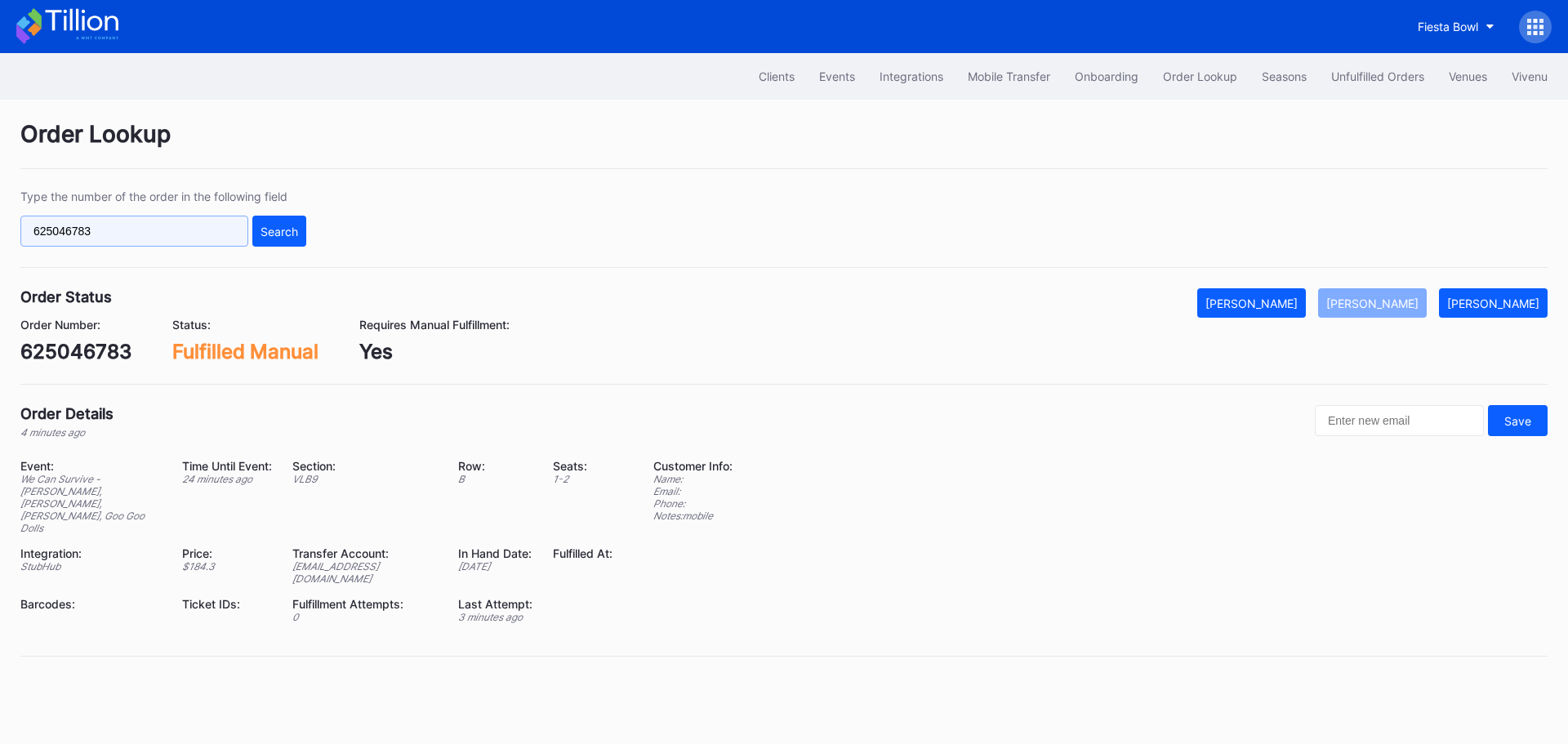
click at [184, 238] on input "625046783" at bounding box center [135, 231] width 228 height 31
paste input "9204"
type input "625049204"
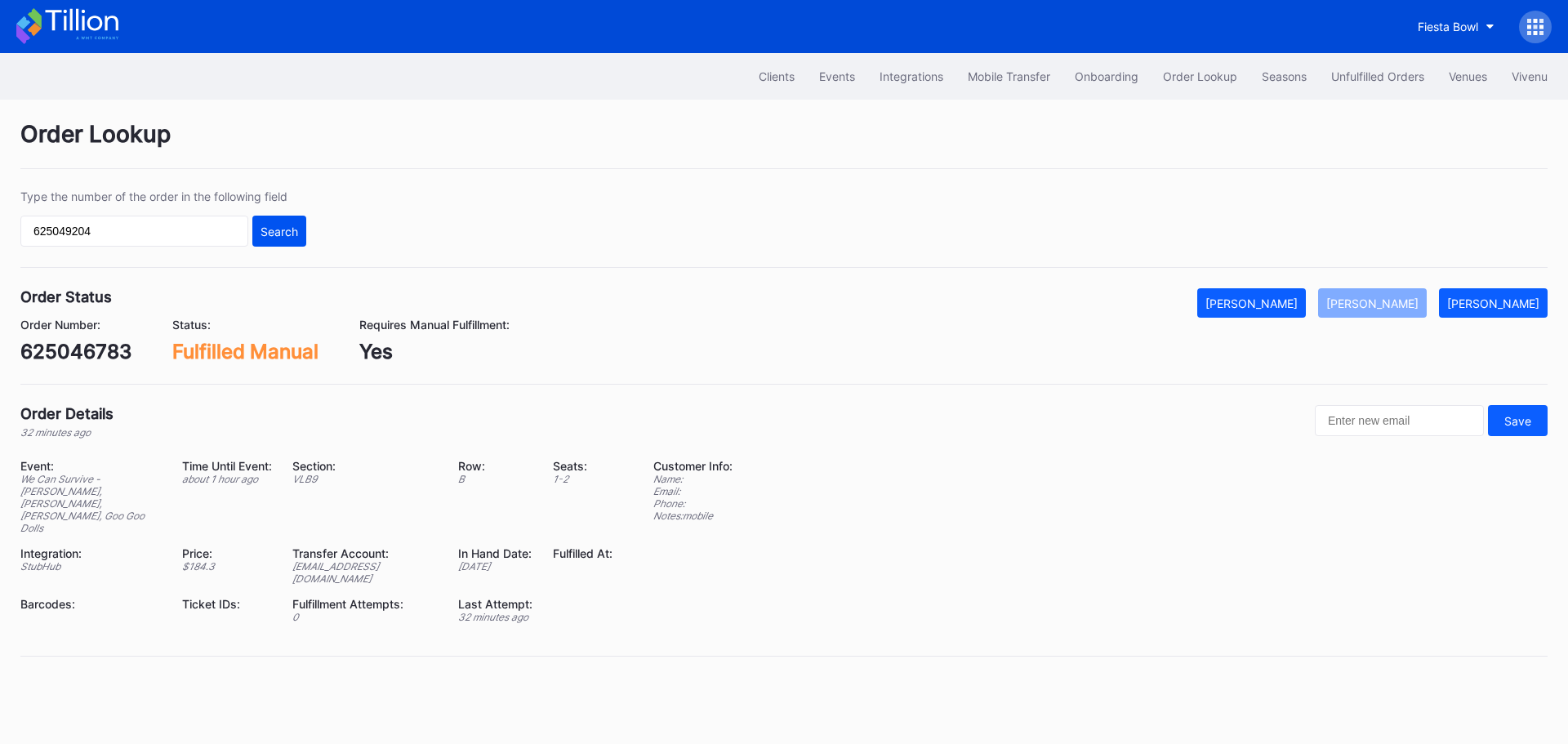
click at [288, 220] on button "Search" at bounding box center [279, 231] width 54 height 31
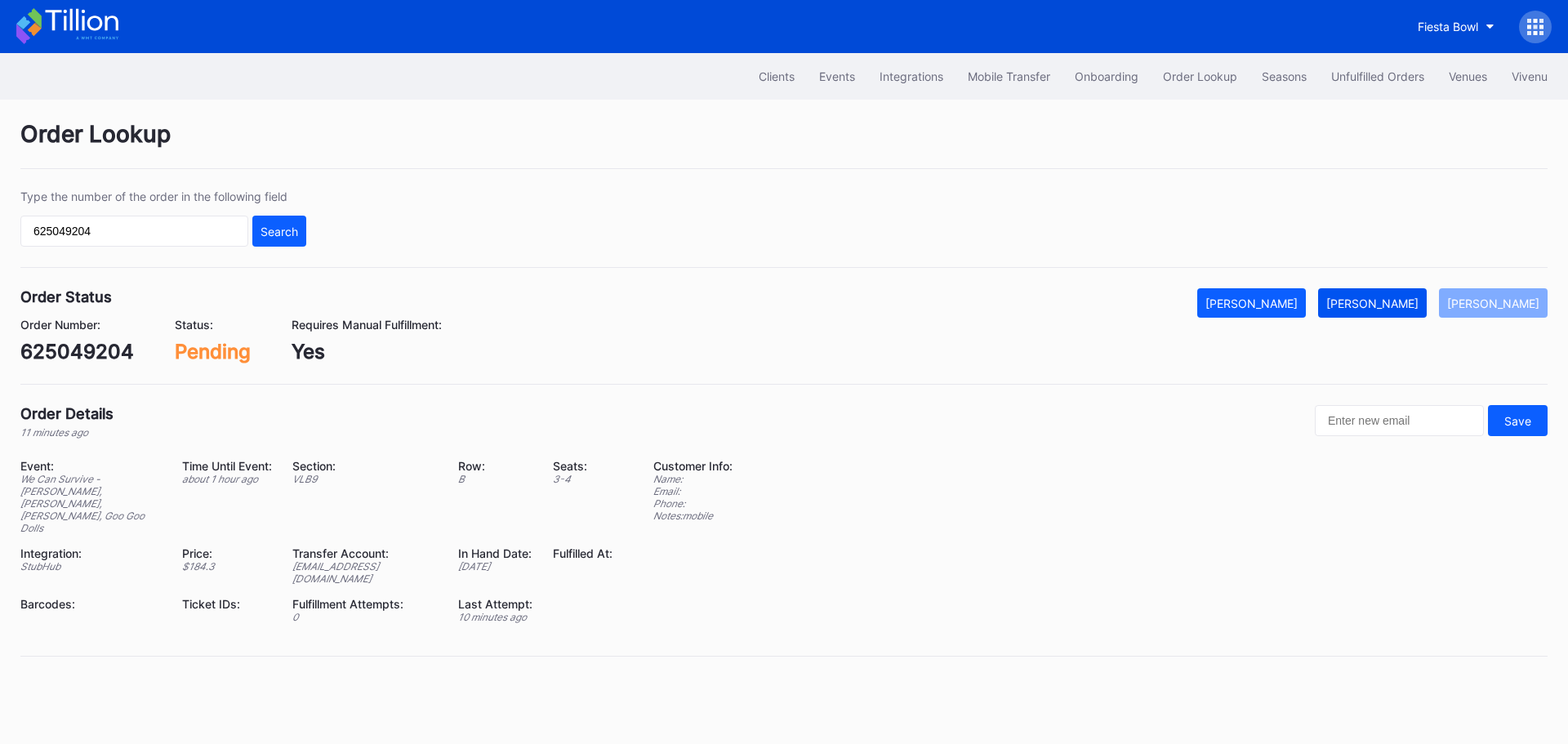
click at [1384, 302] on div "[PERSON_NAME]" at bounding box center [1372, 303] width 92 height 14
